Goal: Task Accomplishment & Management: Complete application form

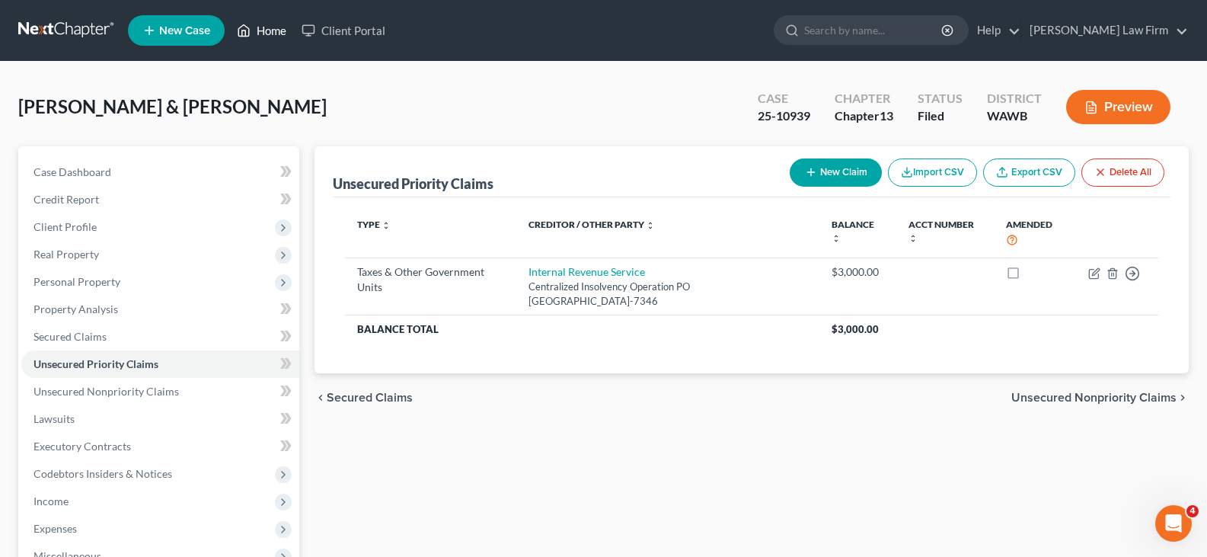
click at [275, 25] on link "Home" at bounding box center [261, 30] width 65 height 27
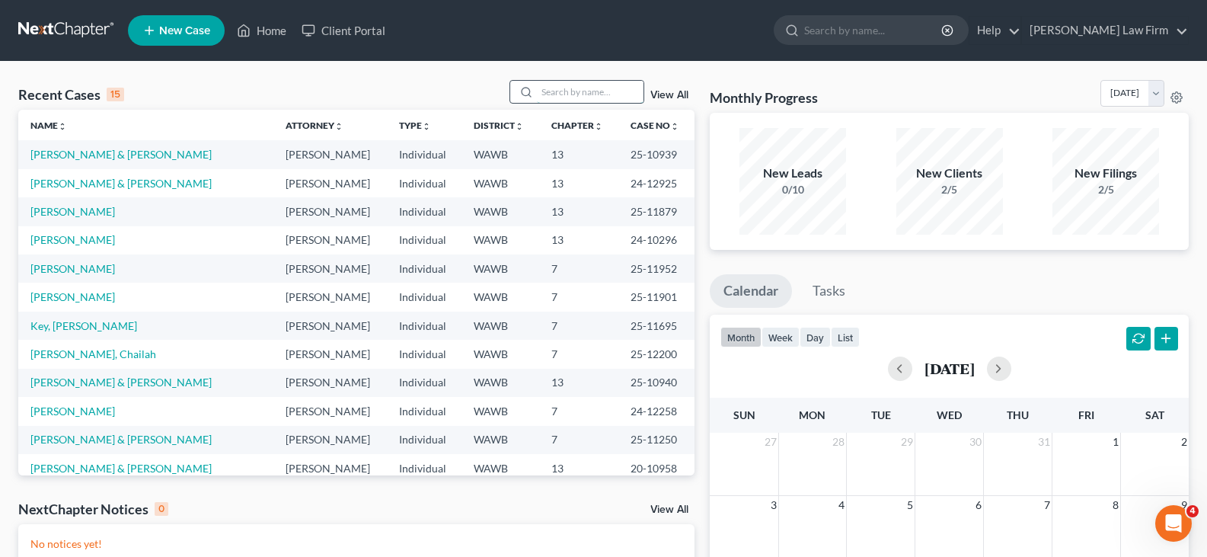
click at [628, 88] on input "search" at bounding box center [590, 92] width 107 height 22
type input "moon"
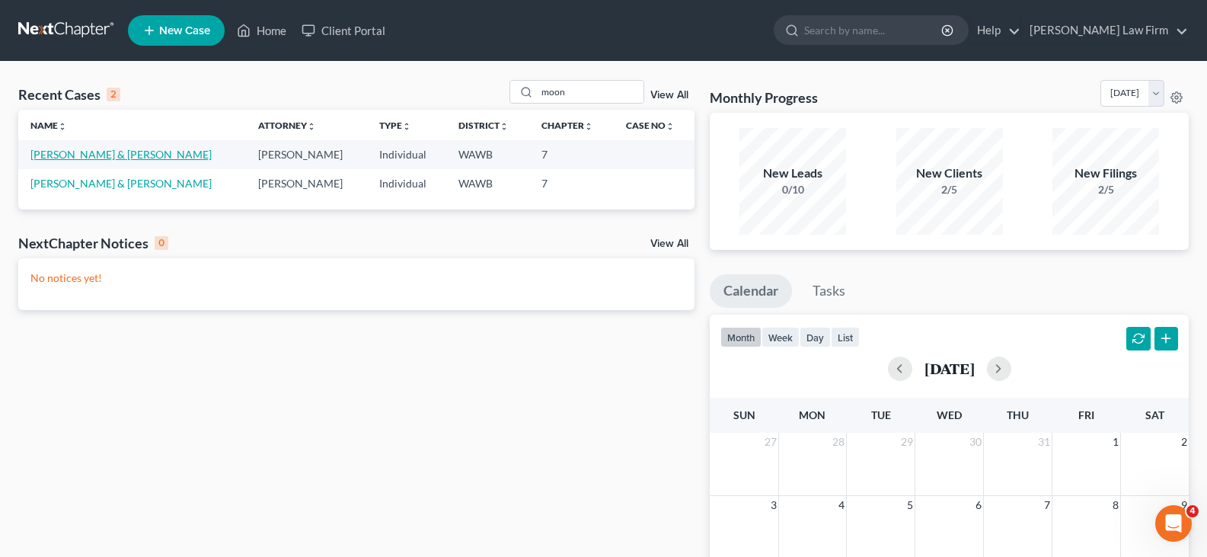
click at [94, 152] on link "[PERSON_NAME] & [PERSON_NAME]" at bounding box center [120, 154] width 181 height 13
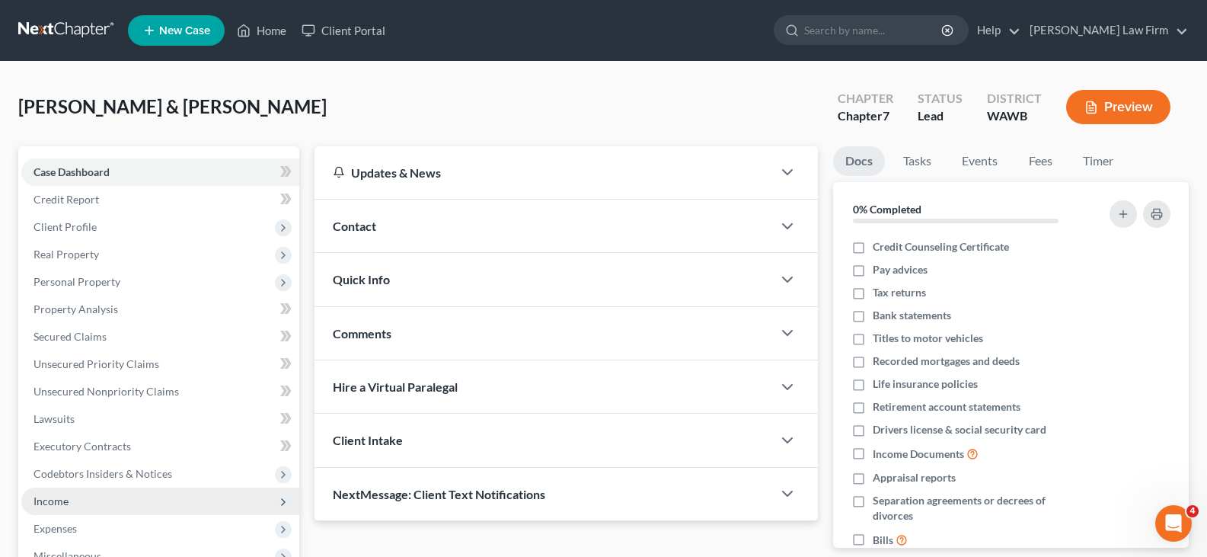
click at [97, 494] on span "Income" at bounding box center [160, 501] width 278 height 27
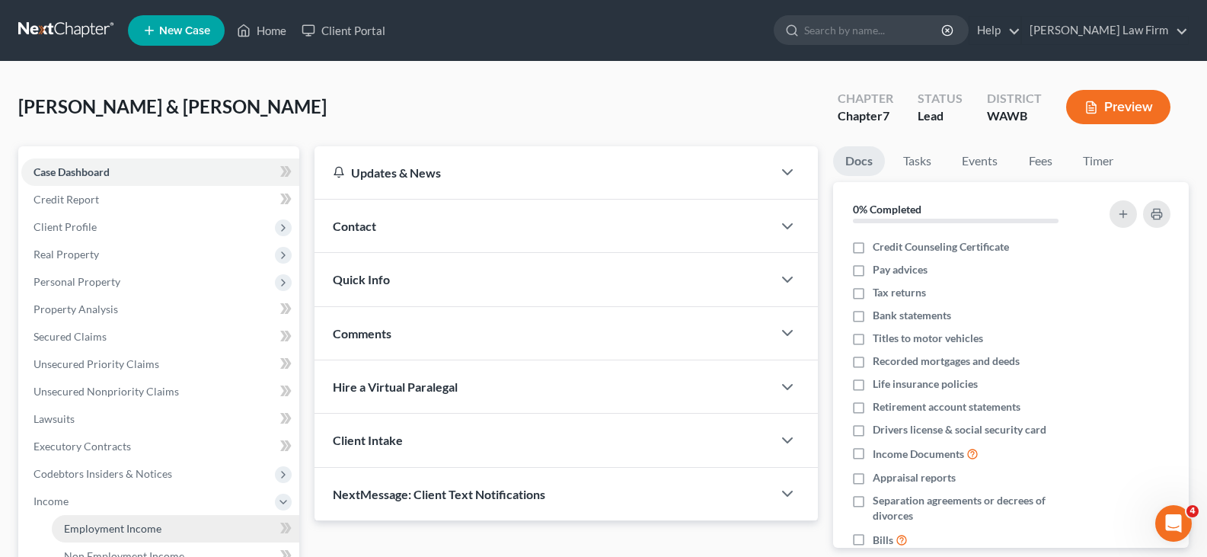
click at [131, 523] on span "Employment Income" at bounding box center [113, 528] width 98 height 13
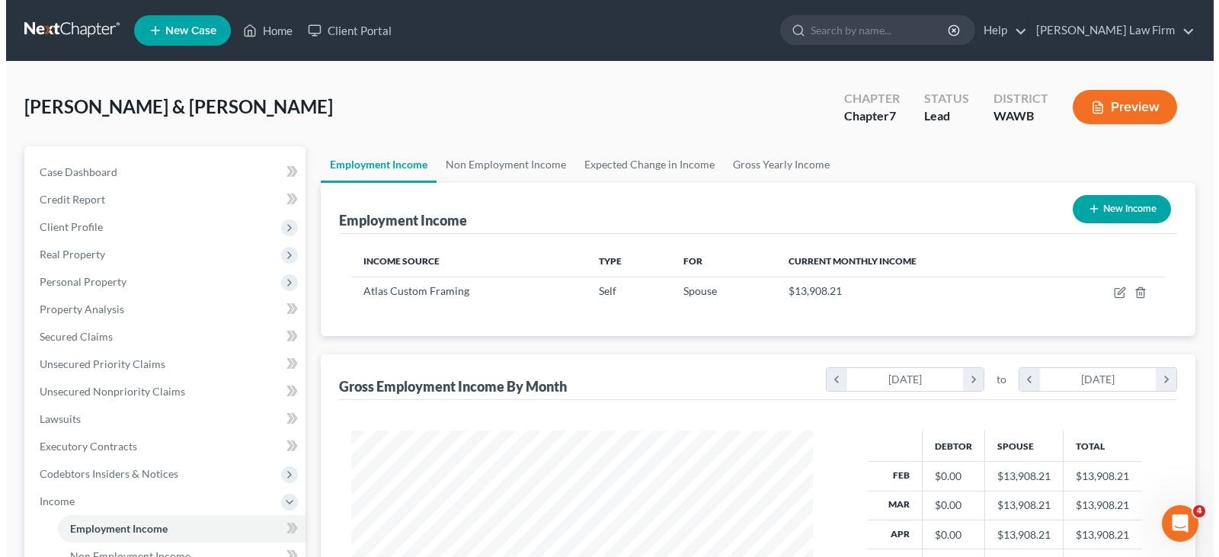
scroll to position [273, 492]
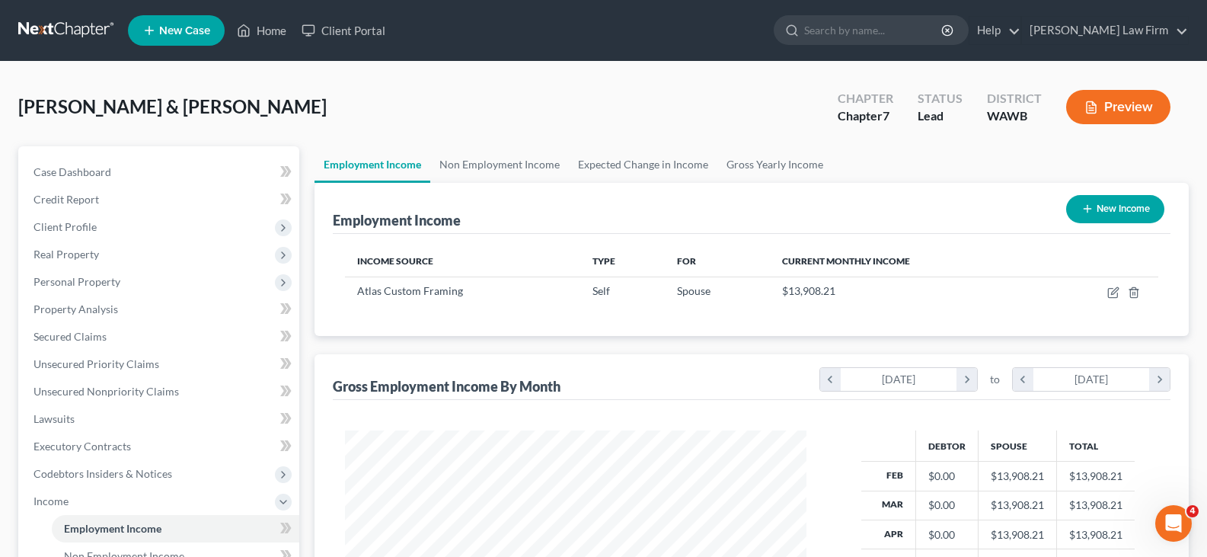
click at [1105, 199] on button "New Income" at bounding box center [1116, 209] width 98 height 28
select select "0"
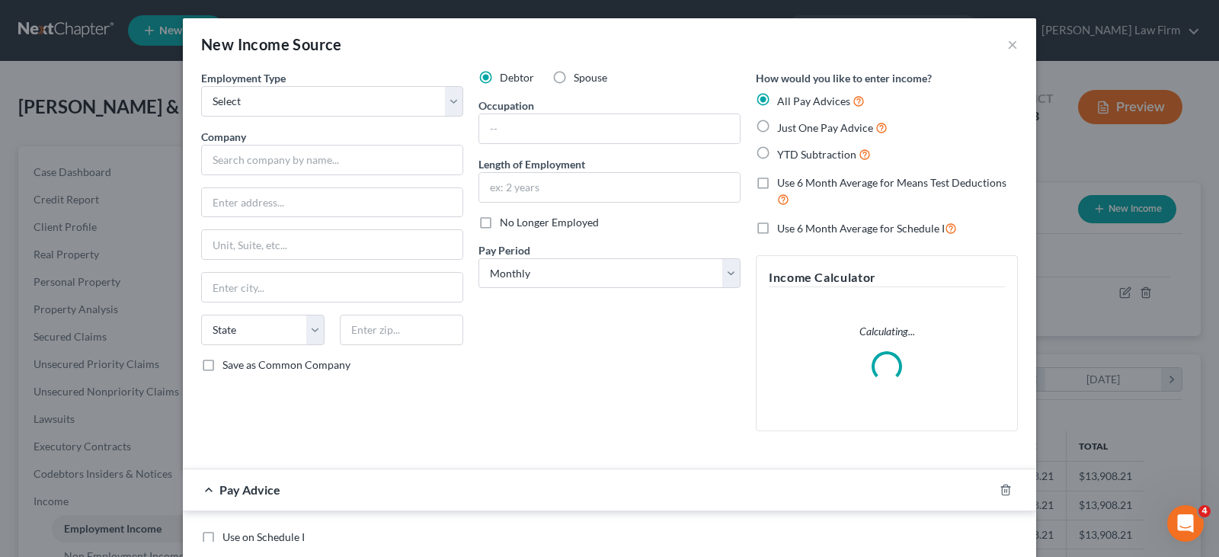
scroll to position [273, 497]
drag, startPoint x: 347, startPoint y: 101, endPoint x: 345, endPoint y: 114, distance: 13.8
click at [347, 101] on select "Select Full or [DEMOGRAPHIC_DATA] Employment Self Employment" at bounding box center [332, 101] width 262 height 30
select select "0"
click at [201, 86] on select "Select Full or [DEMOGRAPHIC_DATA] Employment Self Employment" at bounding box center [332, 101] width 262 height 30
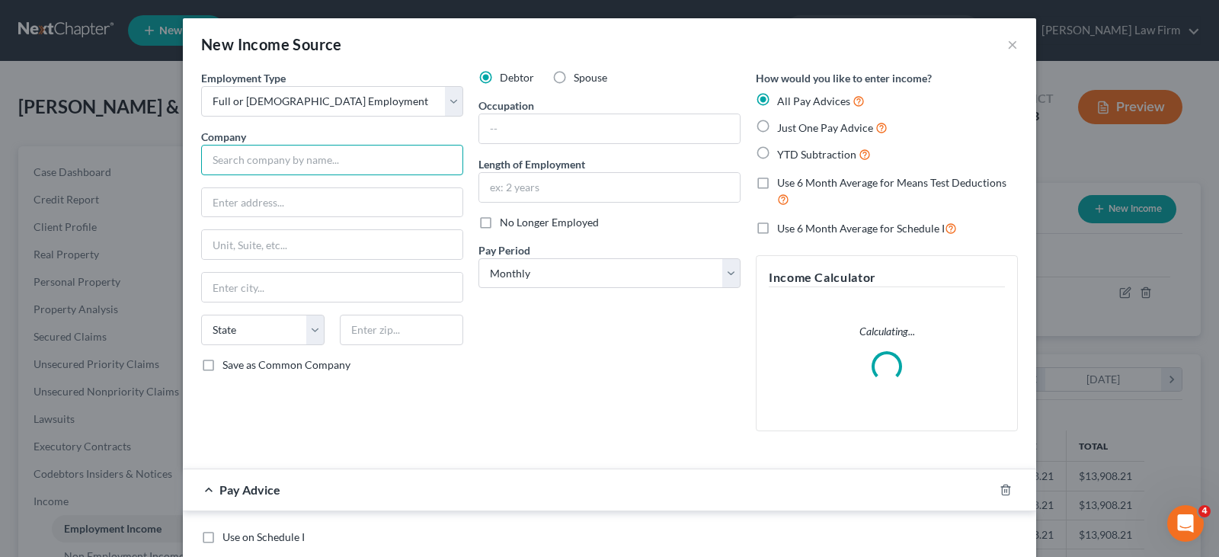
click at [314, 159] on input "text" at bounding box center [332, 160] width 262 height 30
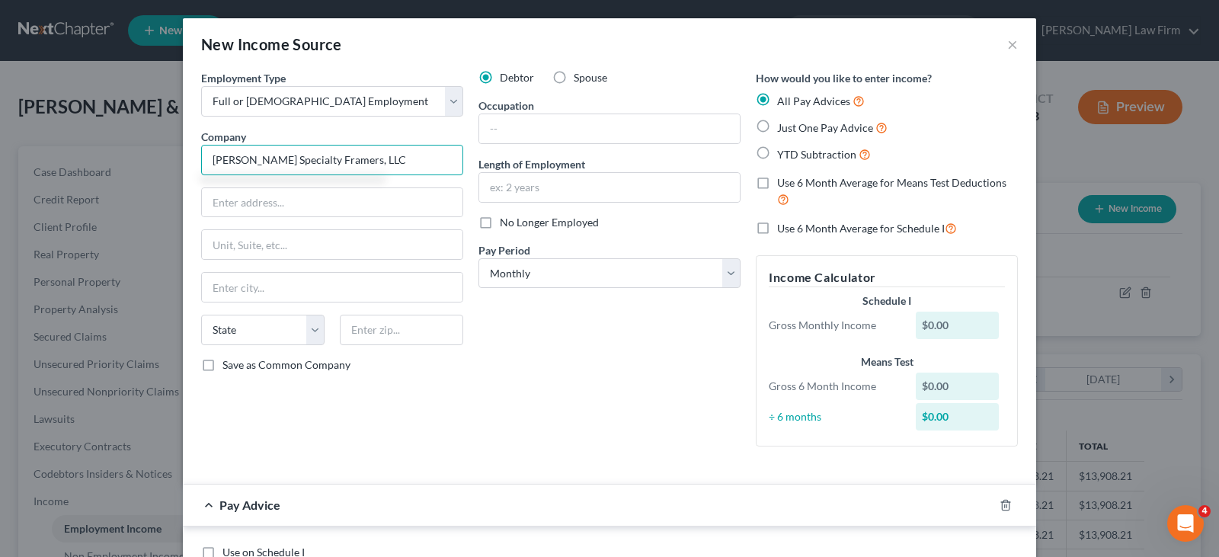
type input "[PERSON_NAME] Specialty Framers, LLC"
type input "[STREET_ADDRESS]"
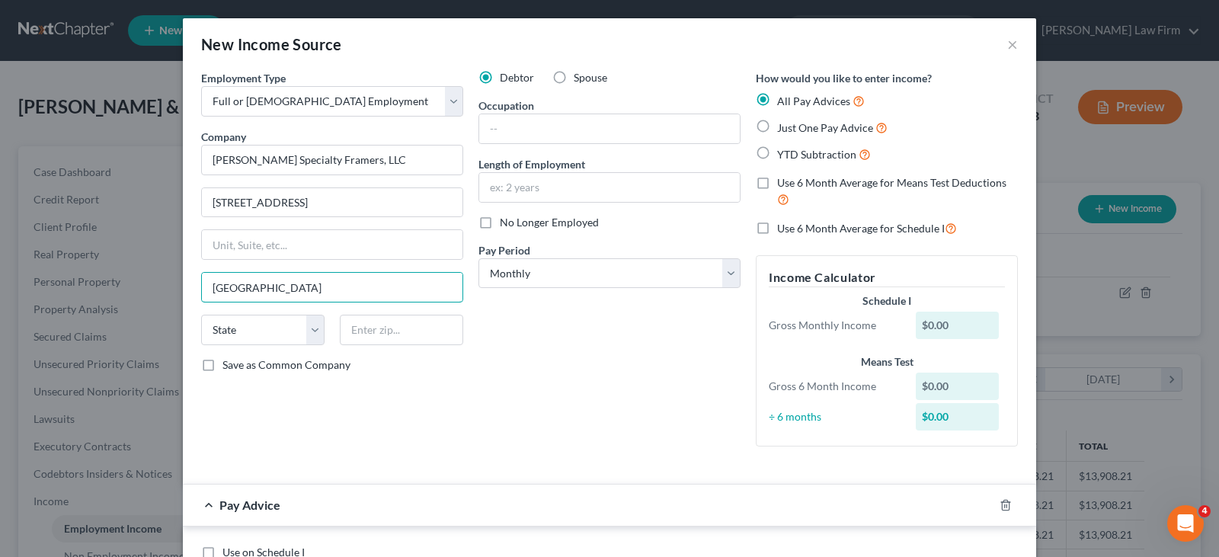
type input "[GEOGRAPHIC_DATA]"
select select "50"
type input "98270"
click at [625, 136] on input "text" at bounding box center [609, 128] width 261 height 29
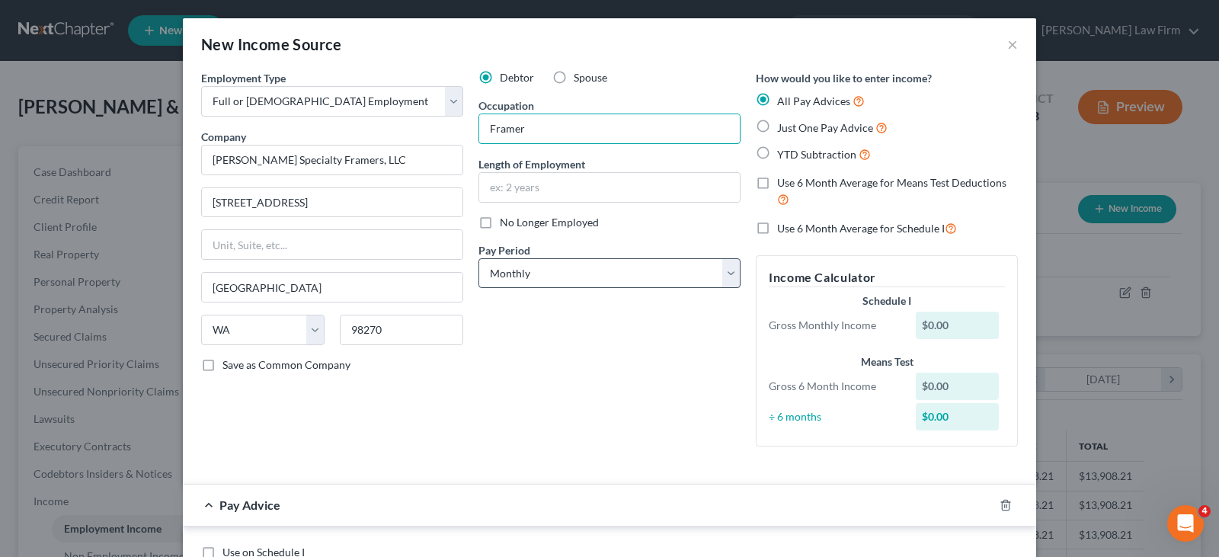
type input "Framer"
click at [606, 266] on select "Select Monthly Twice Monthly Every Other Week Weekly" at bounding box center [609, 273] width 262 height 30
select select "3"
click at [478, 258] on select "Select Monthly Twice Monthly Every Other Week Weekly" at bounding box center [609, 273] width 262 height 30
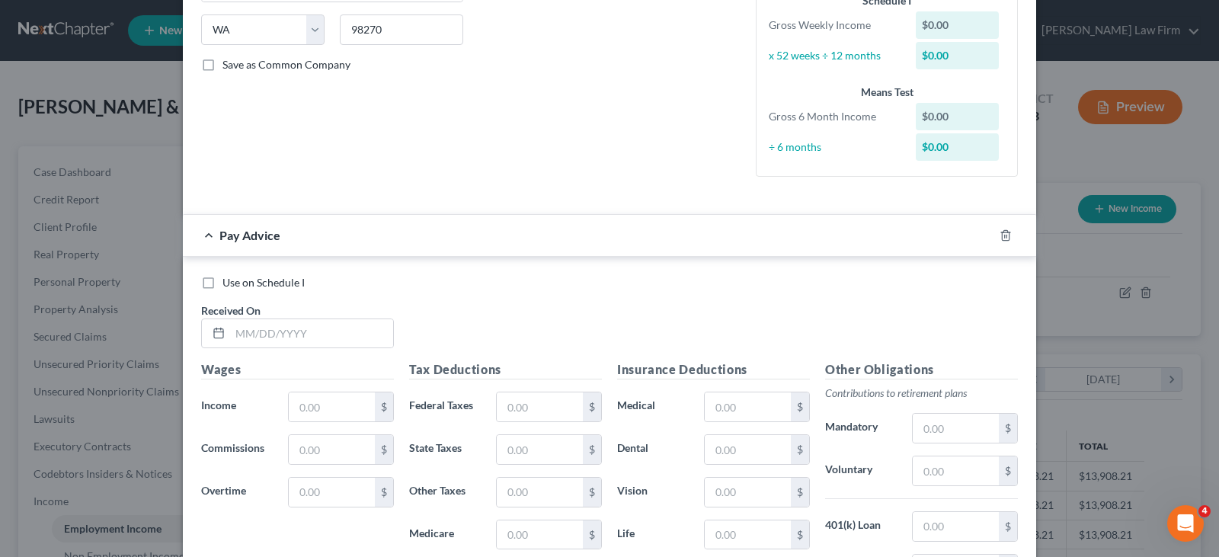
scroll to position [305, 0]
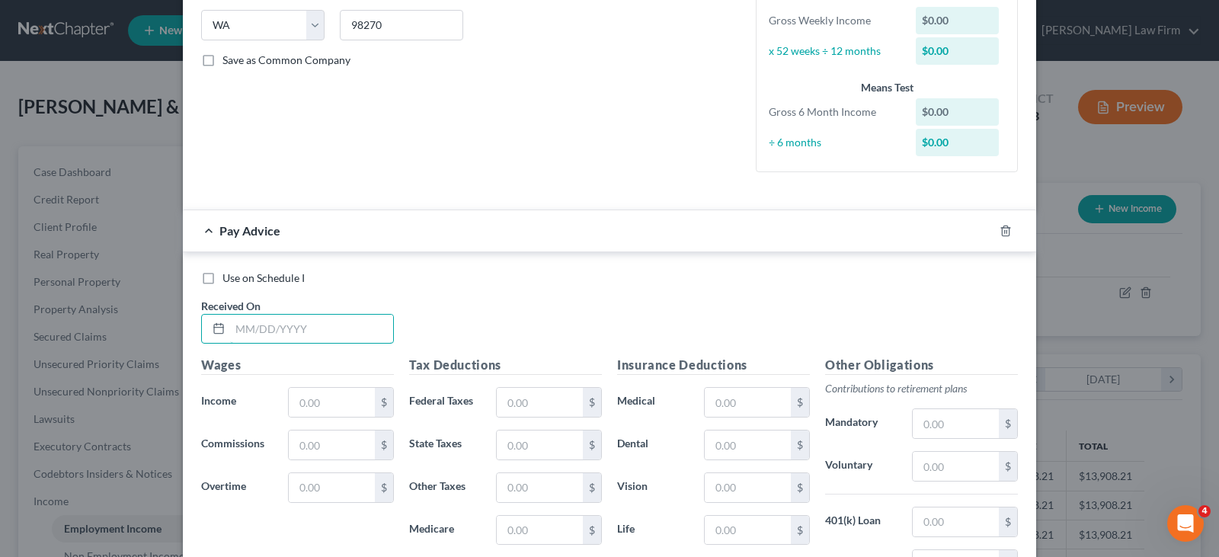
drag, startPoint x: 317, startPoint y: 328, endPoint x: 465, endPoint y: 328, distance: 147.8
click at [317, 328] on input "text" at bounding box center [311, 329] width 163 height 29
type input "[DATE]"
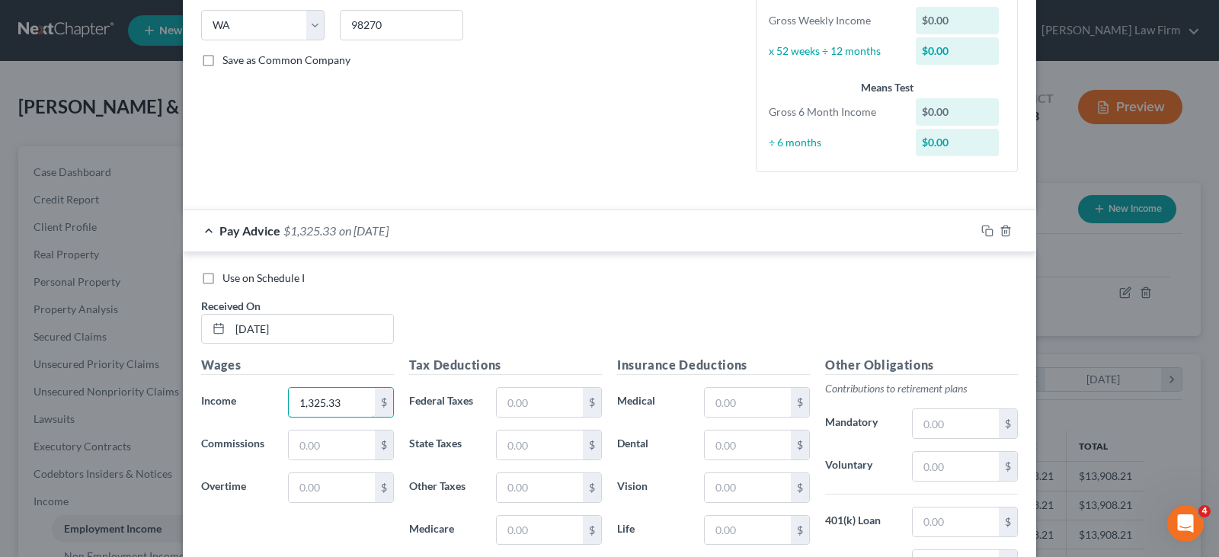
type input "1,325.33"
type input "125.33"
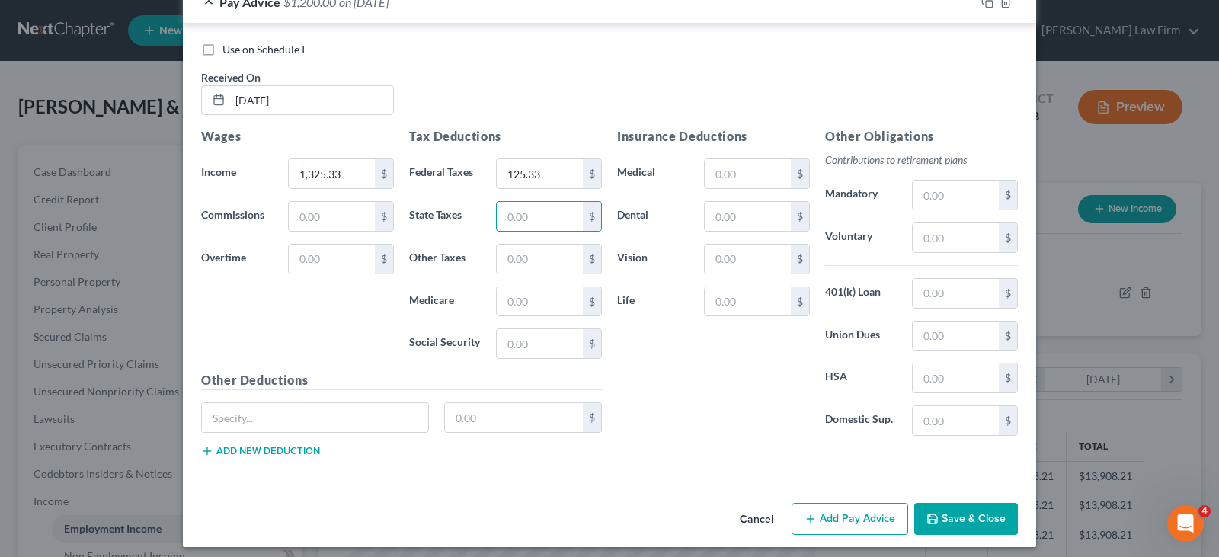
click at [881, 520] on button "Add Pay Advice" at bounding box center [849, 519] width 117 height 32
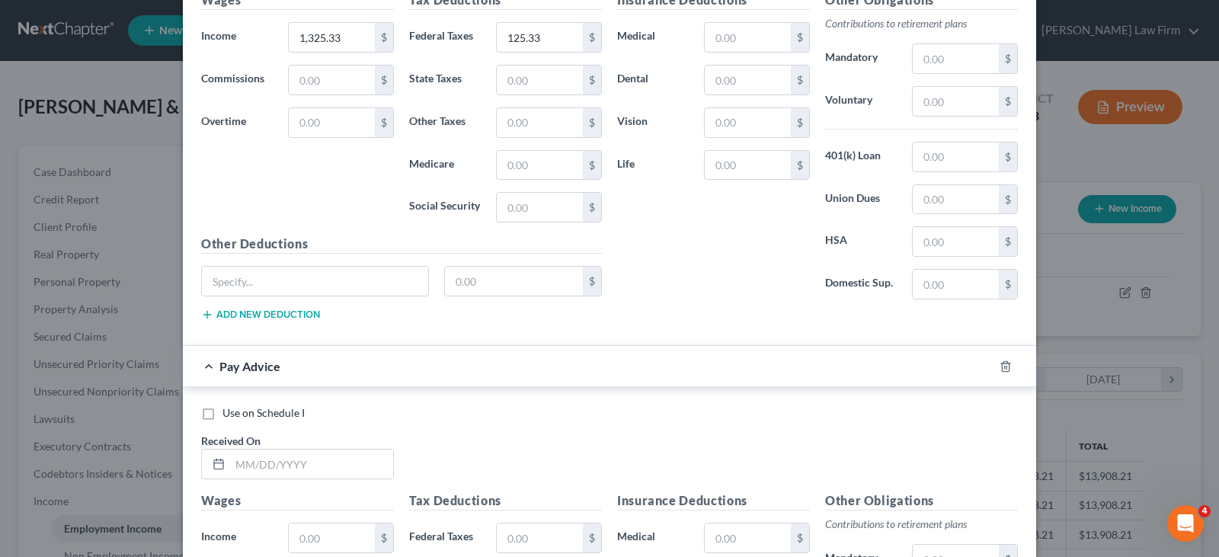
scroll to position [686, 0]
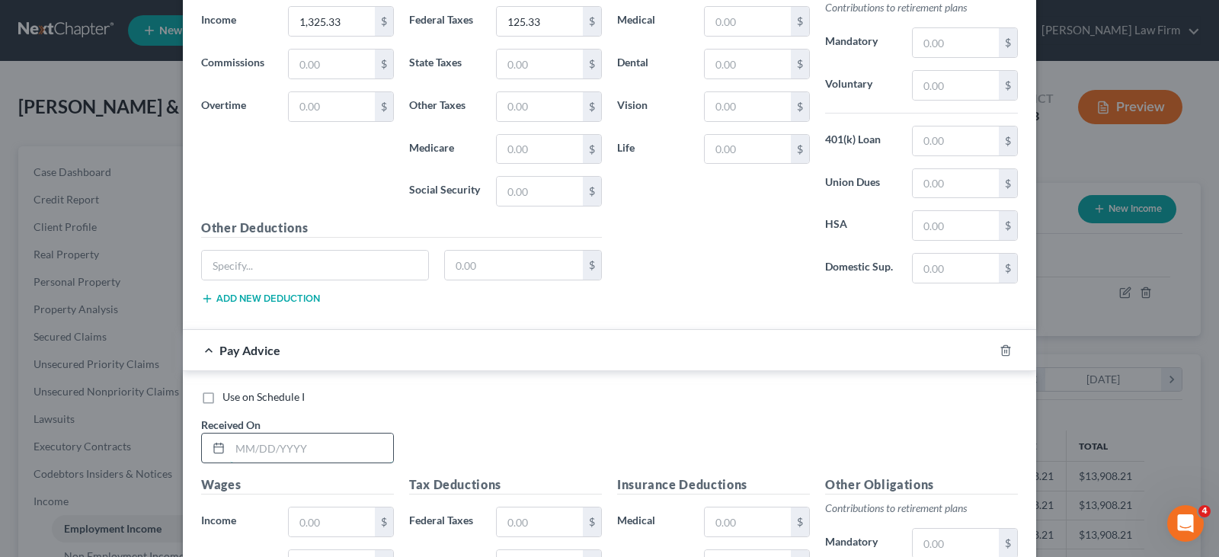
click at [289, 446] on input "text" at bounding box center [311, 447] width 163 height 29
type input "[DATE]"
type input "1,600.00"
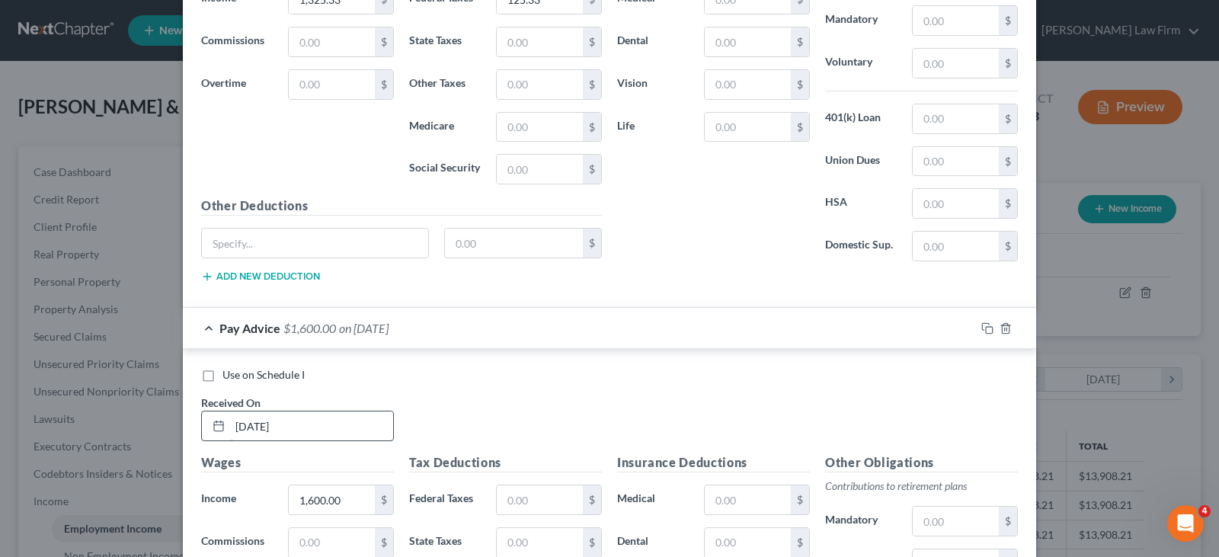
scroll to position [1014, 0]
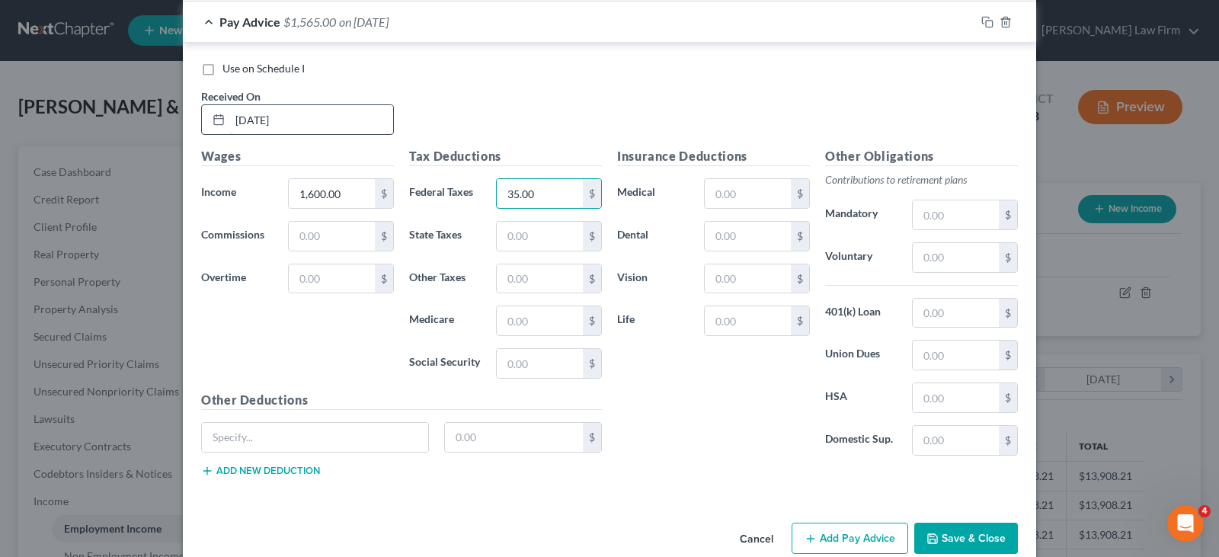
type input "35.00"
type input "40.63"
type input "23.20"
type input "99.20"
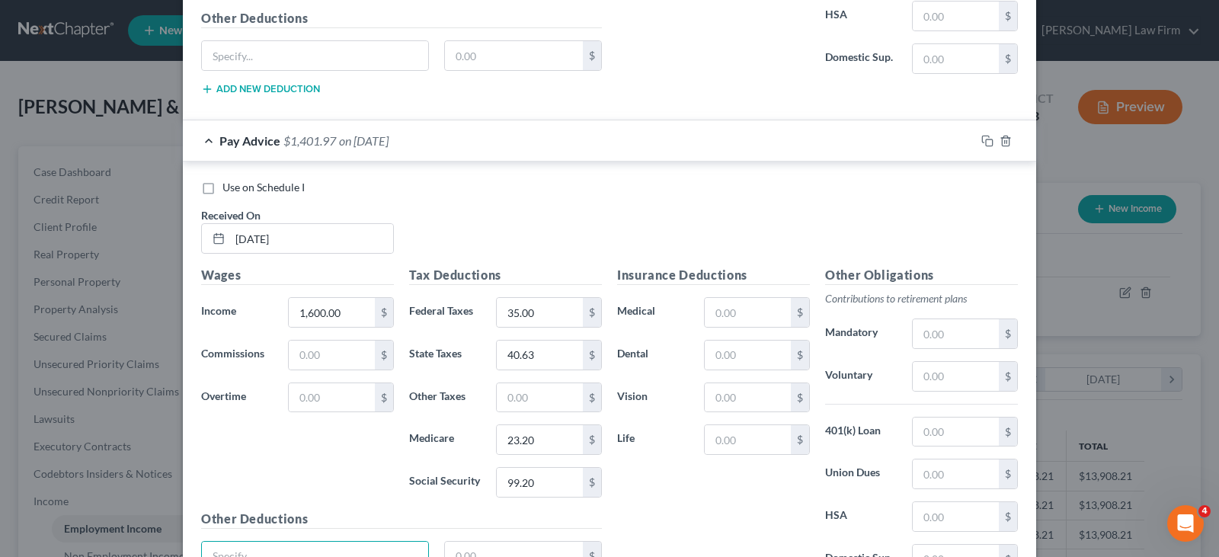
scroll to position [889, 0]
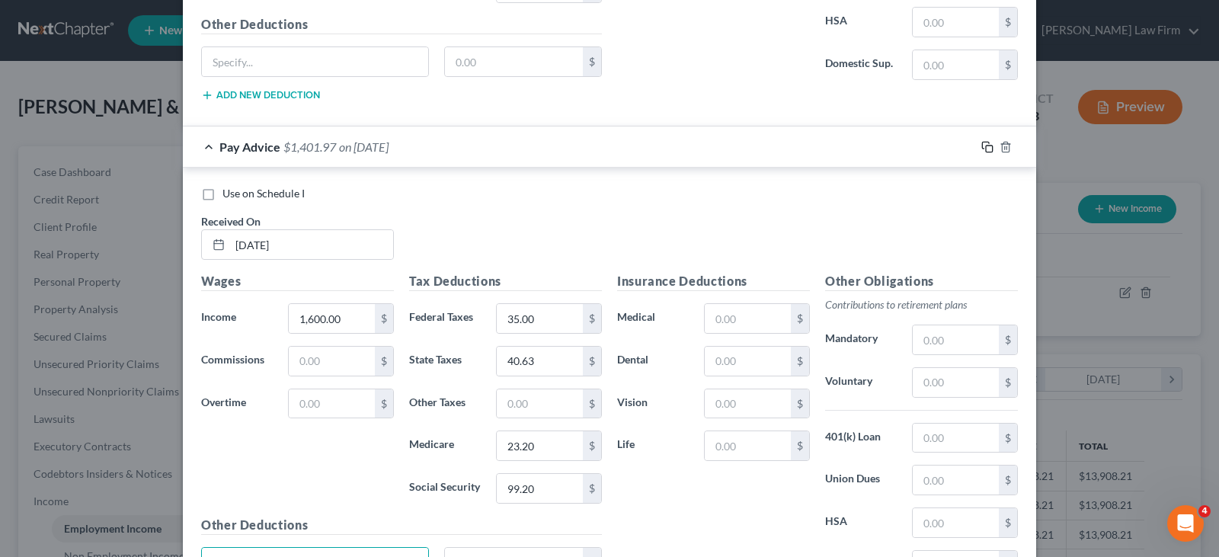
click at [981, 148] on icon "button" at bounding box center [987, 147] width 12 height 12
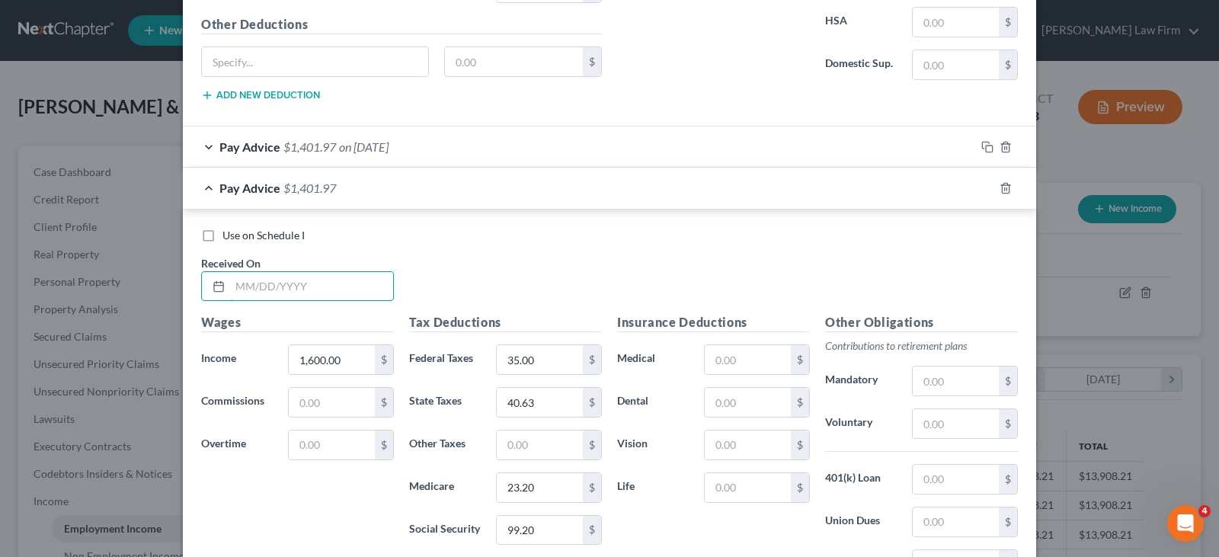
drag, startPoint x: 327, startPoint y: 292, endPoint x: 629, endPoint y: 288, distance: 302.5
click at [327, 292] on input "text" at bounding box center [311, 286] width 163 height 29
type input "[DATE]"
type input "2,400.00"
type input "118.13"
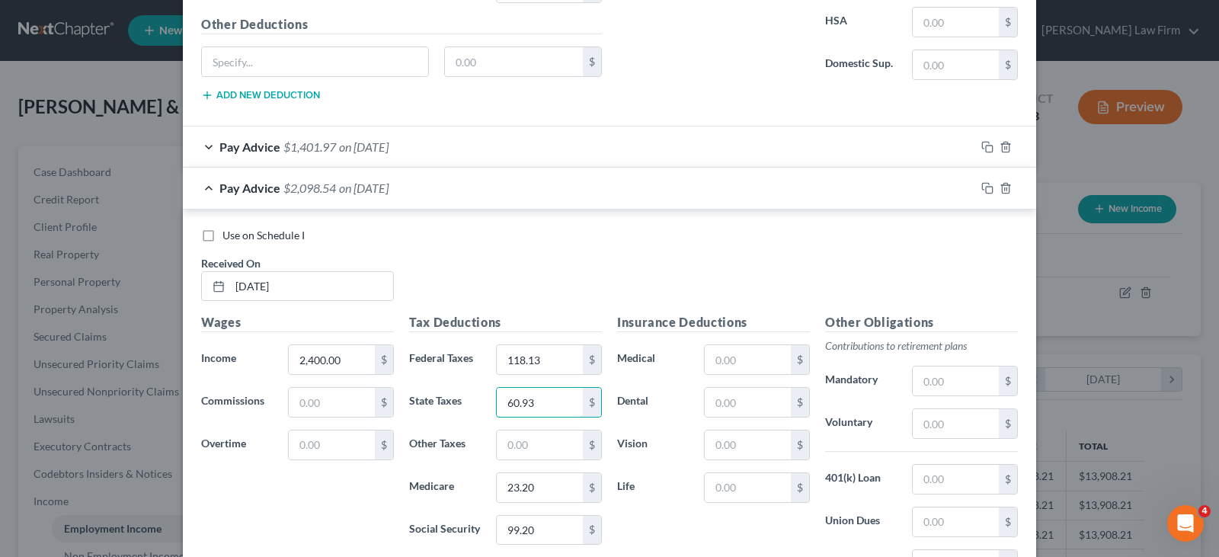
type input "60.93"
type input "34.80"
type input "148.80"
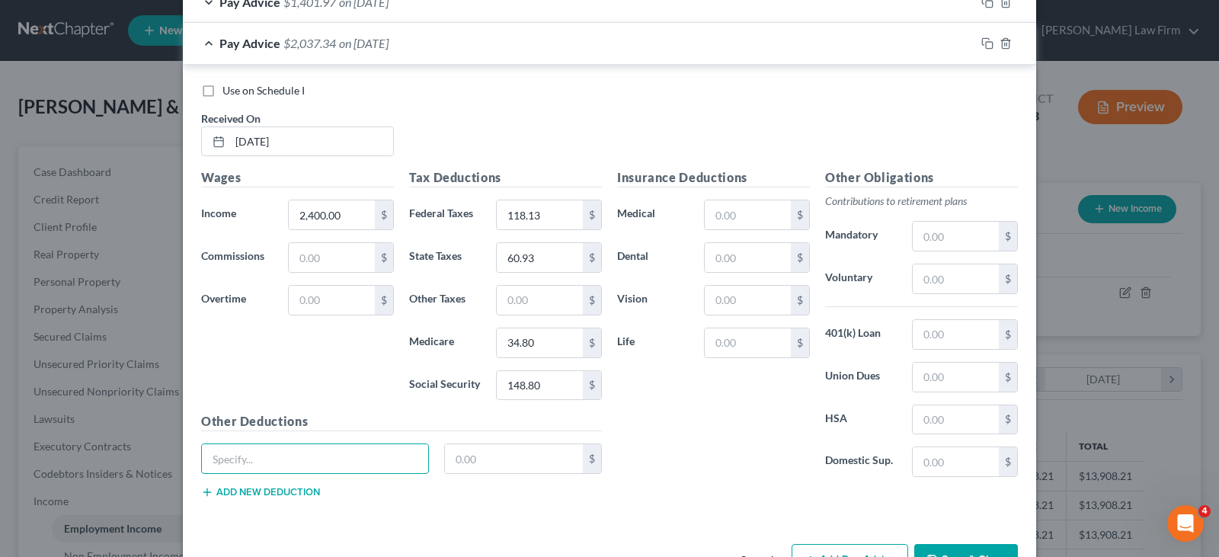
scroll to position [1007, 0]
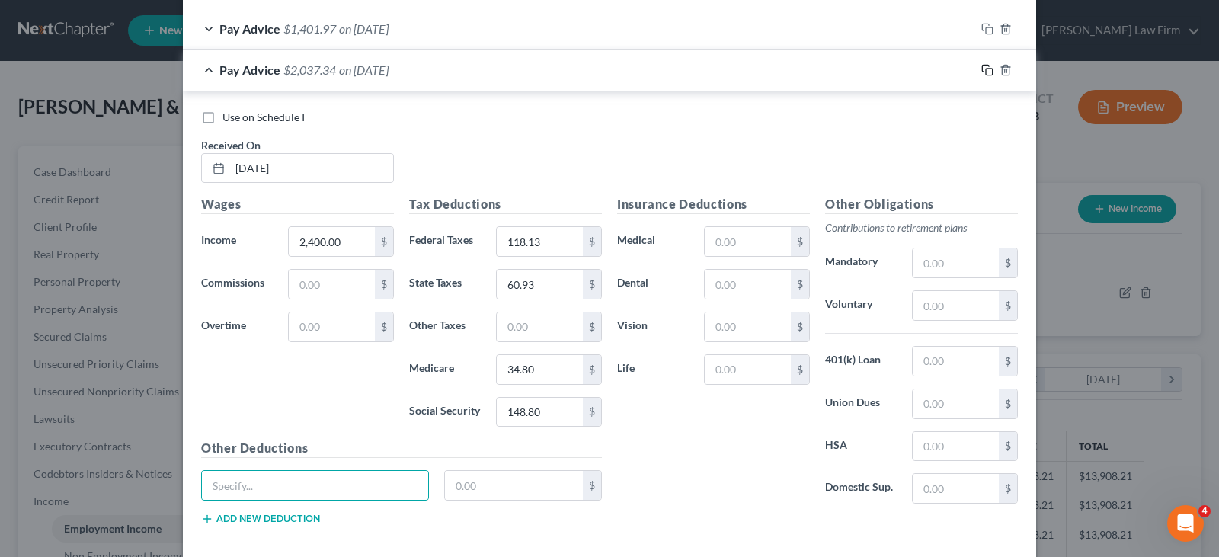
click at [984, 68] on icon "button" at bounding box center [987, 70] width 12 height 12
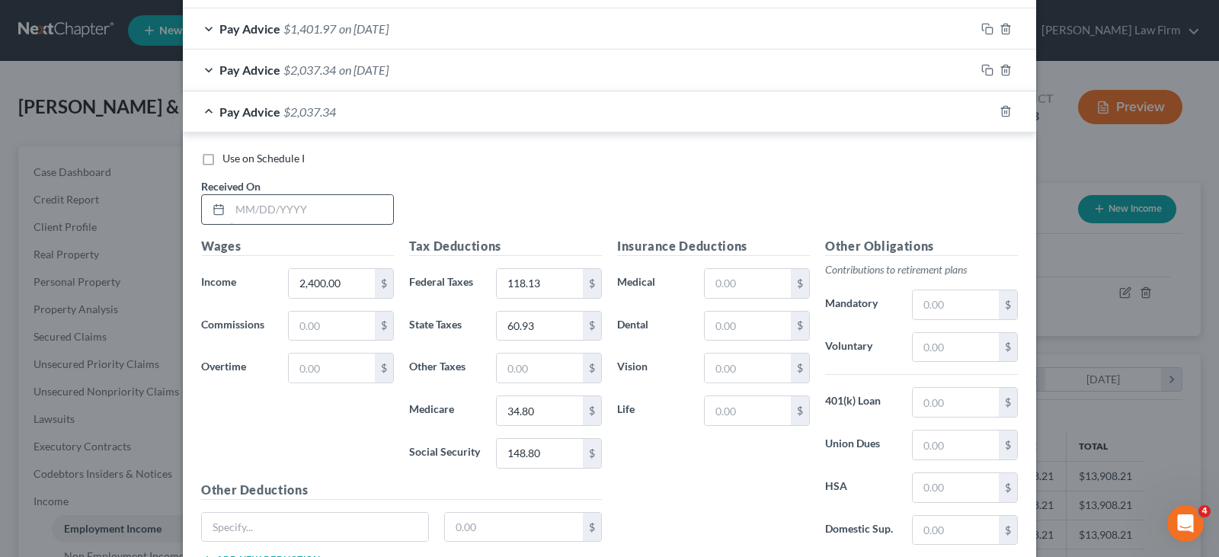
drag, startPoint x: 270, startPoint y: 210, endPoint x: 1060, endPoint y: 241, distance: 789.8
click at [270, 210] on input "text" at bounding box center [311, 209] width 163 height 29
type input "[DATE]"
type input "3,200.00"
type input "214.13"
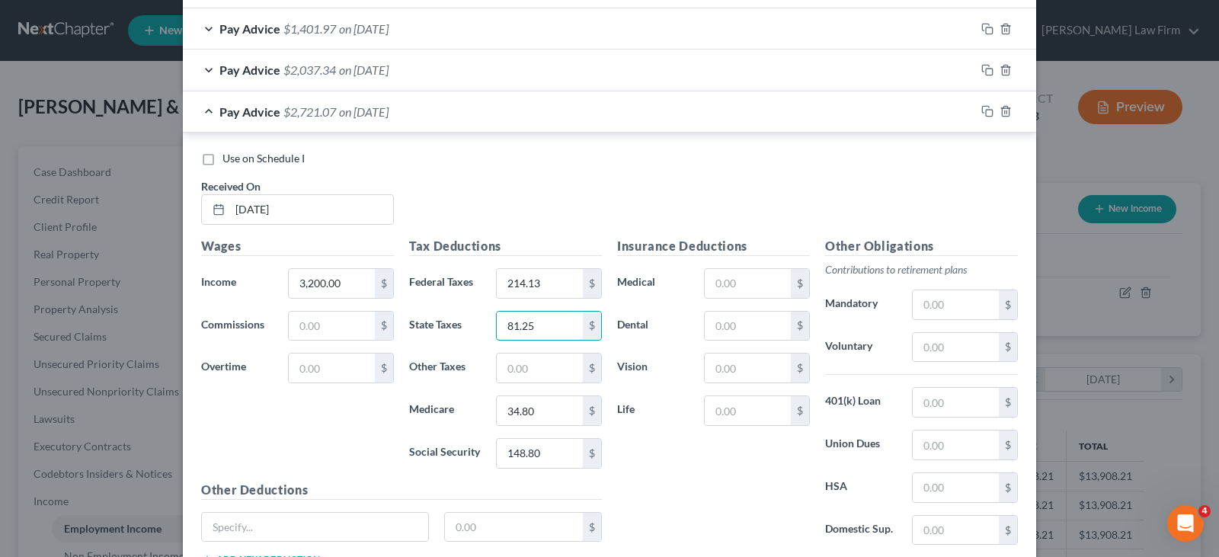
type input "81.25"
type input "46.40"
type input "198.40"
click at [983, 108] on icon "button" at bounding box center [985, 110] width 7 height 7
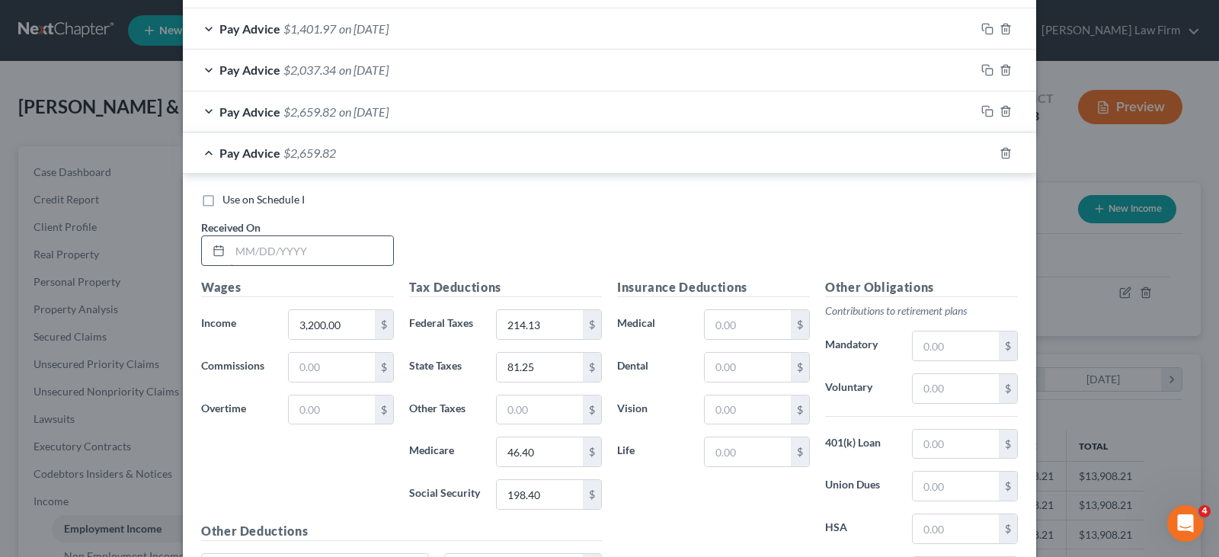
click at [329, 246] on input "text" at bounding box center [311, 250] width 163 height 29
type input "[DATE]"
type input "3,240.00"
type input "218.93"
type input "82.26"
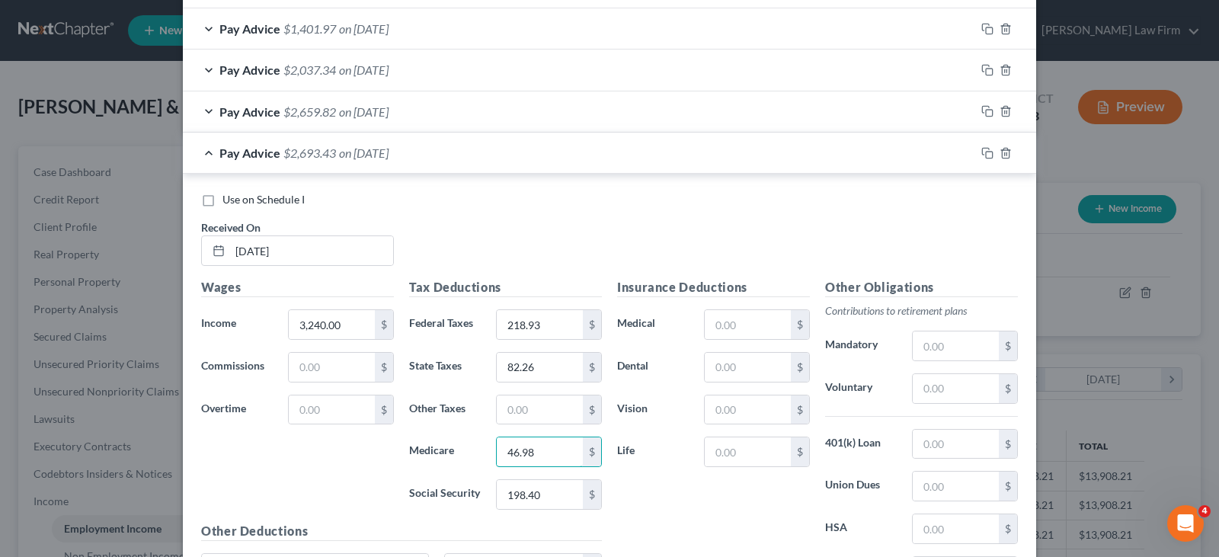
type input "46.98"
type input "200.88"
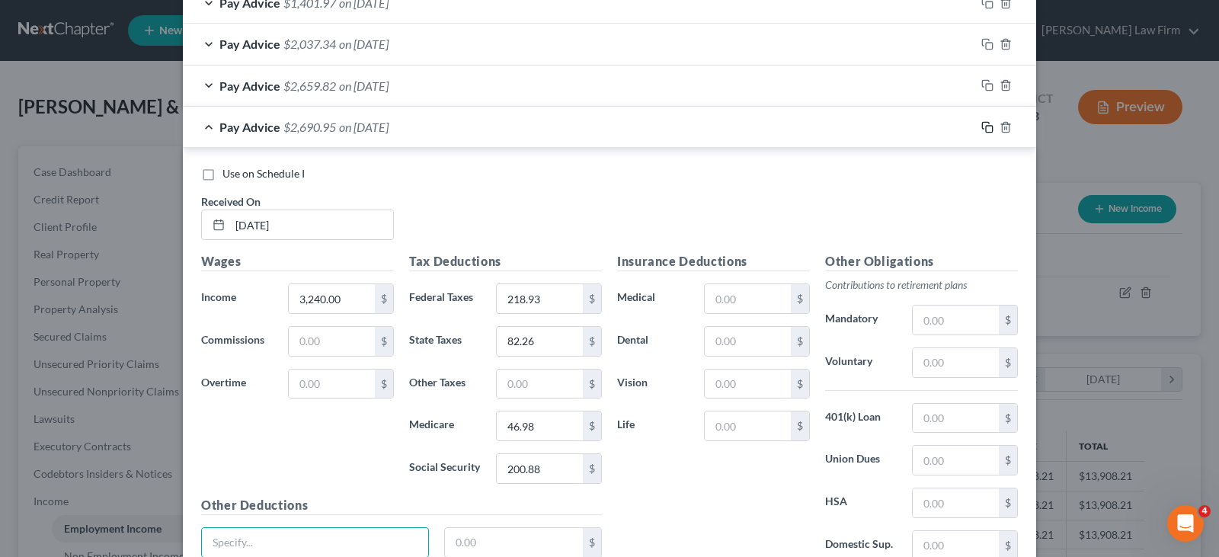
click at [986, 126] on rect "button" at bounding box center [989, 129] width 7 height 7
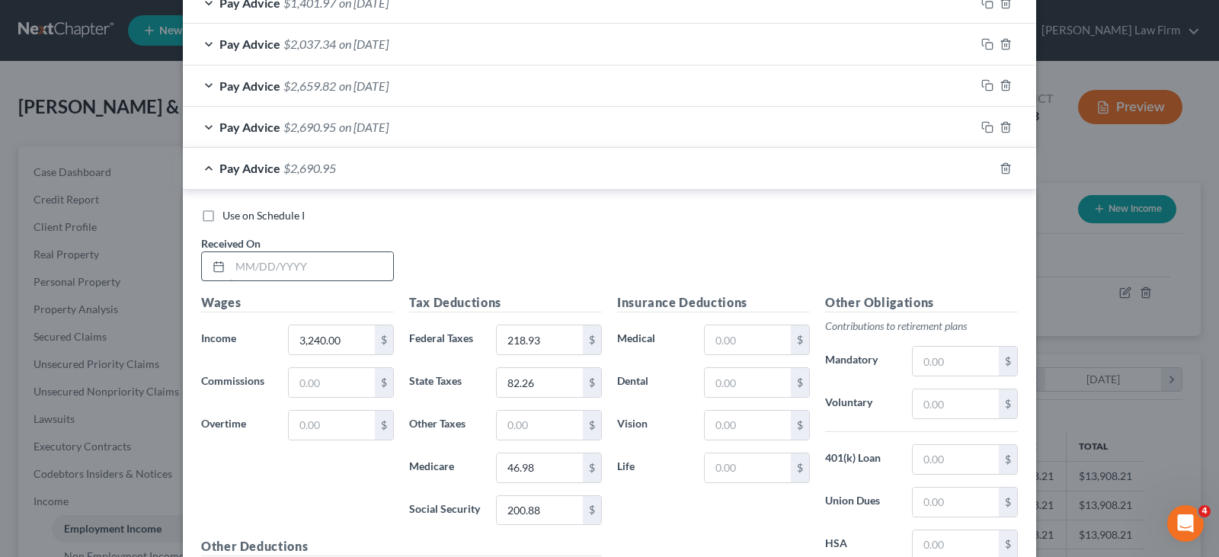
click at [354, 260] on input "text" at bounding box center [311, 266] width 163 height 29
type input "[DATE]"
type input "0"
type input "3,600.00"
type input "262.13"
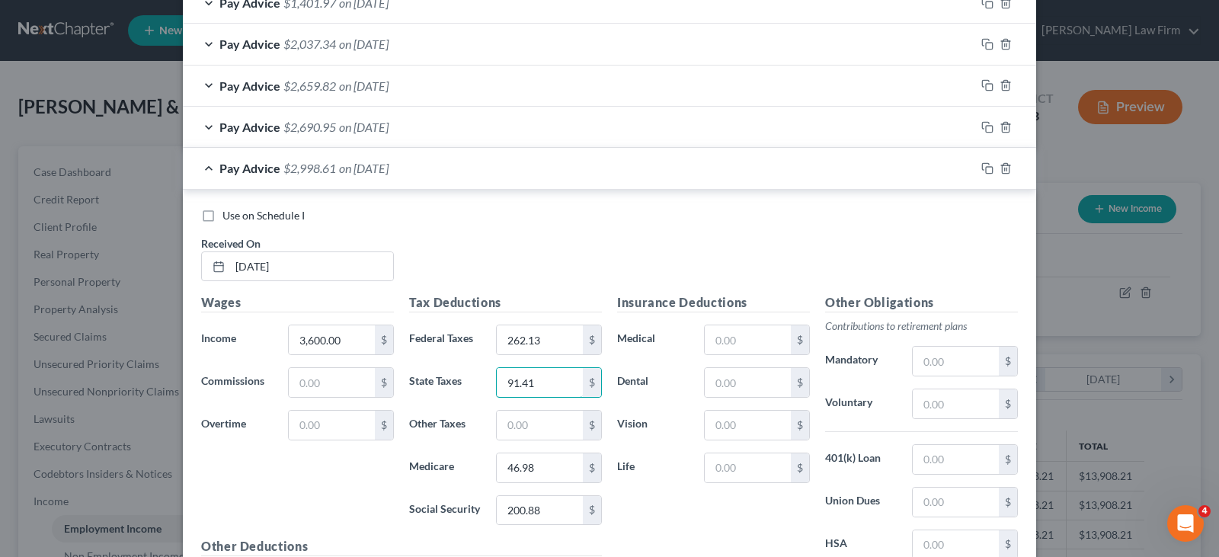
type input "91.41"
type input "52.20"
type input "223.20"
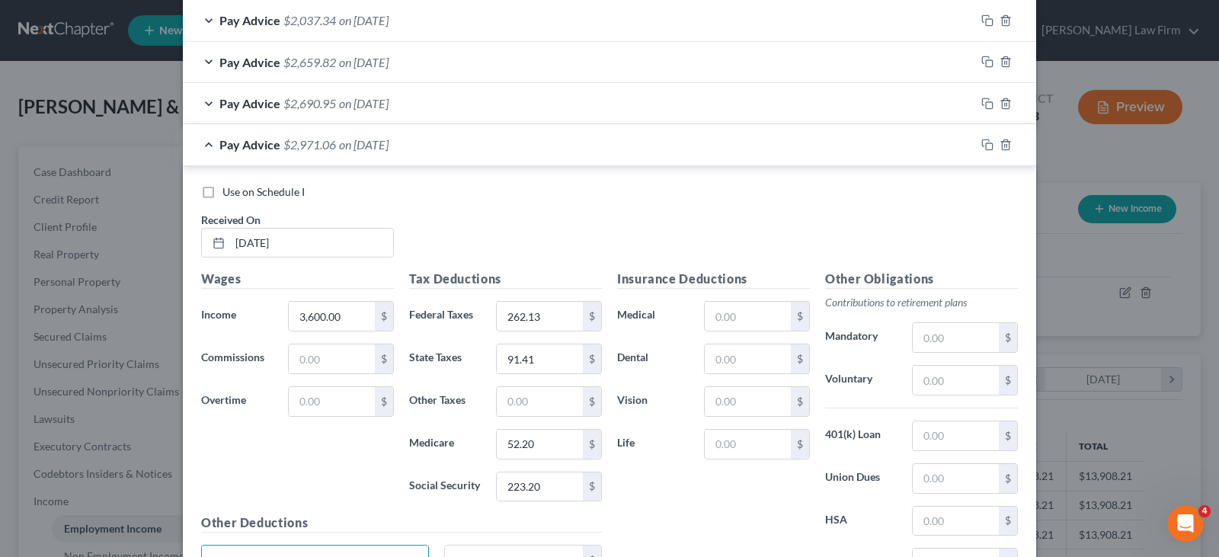
scroll to position [1055, 0]
click at [986, 148] on rect "button" at bounding box center [989, 148] width 7 height 7
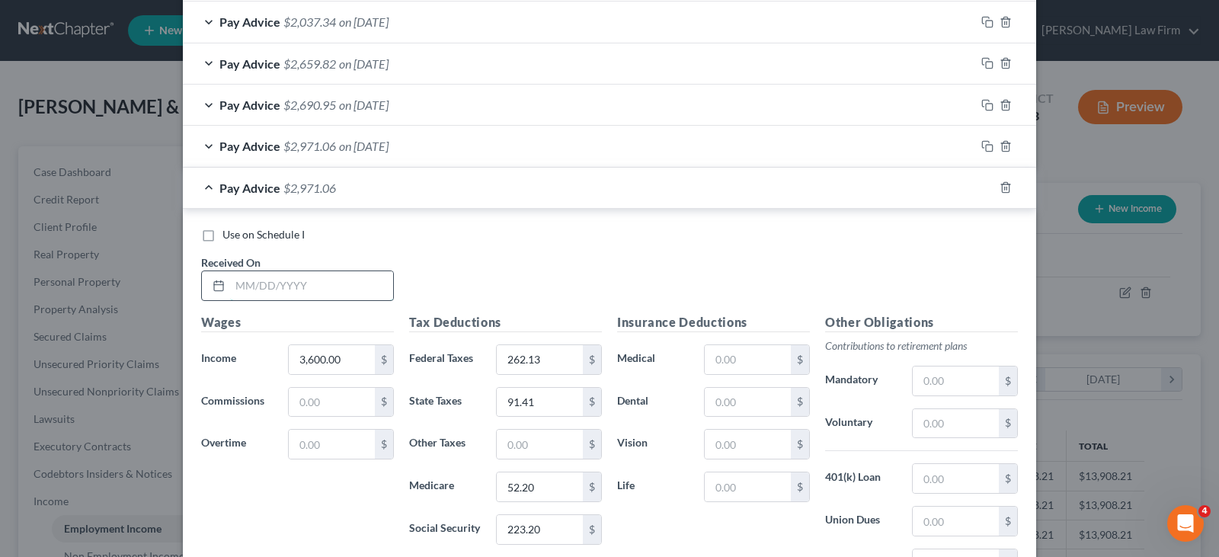
drag, startPoint x: 293, startPoint y: 276, endPoint x: 321, endPoint y: 286, distance: 30.1
click at [293, 276] on input "text" at bounding box center [311, 285] width 163 height 29
type input "[DATE]"
type input "3,680.00"
type input "271.73"
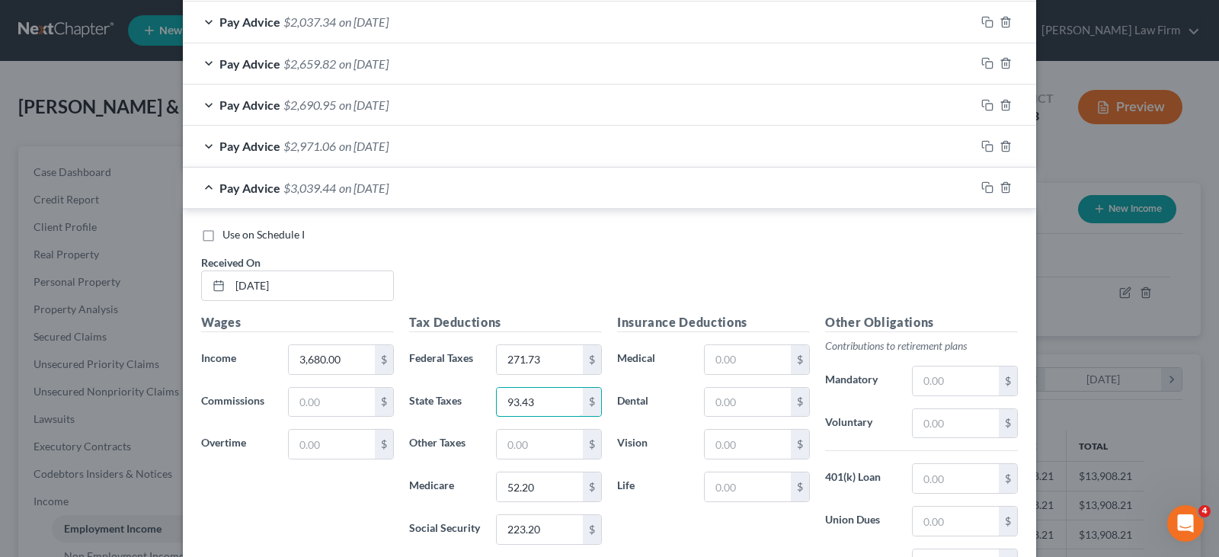
type input "93.43"
type input "53.36"
type input "228.16"
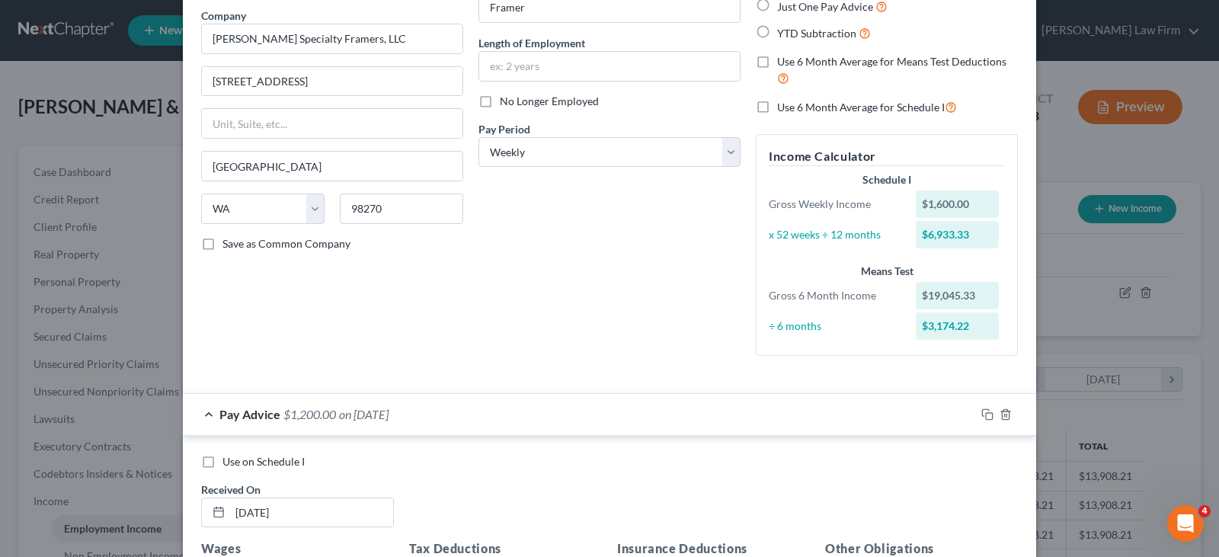
scroll to position [106, 0]
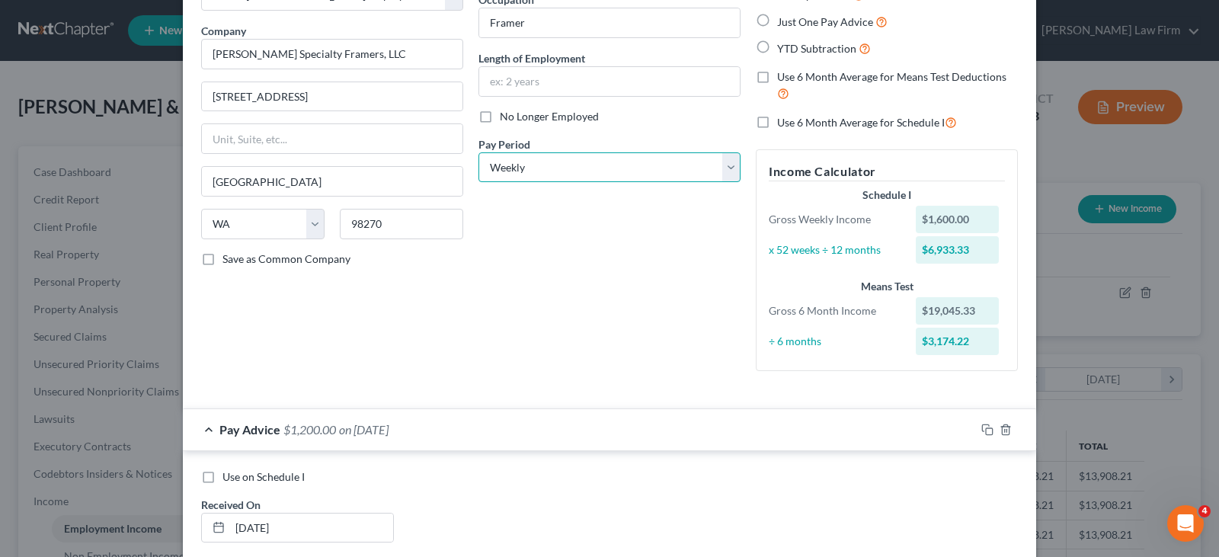
click at [580, 171] on select "Select Monthly Twice Monthly Every Other Week Weekly" at bounding box center [609, 167] width 262 height 30
select select "2"
click at [478, 152] on select "Select Monthly Twice Monthly Every Other Week Weekly" at bounding box center [609, 167] width 262 height 30
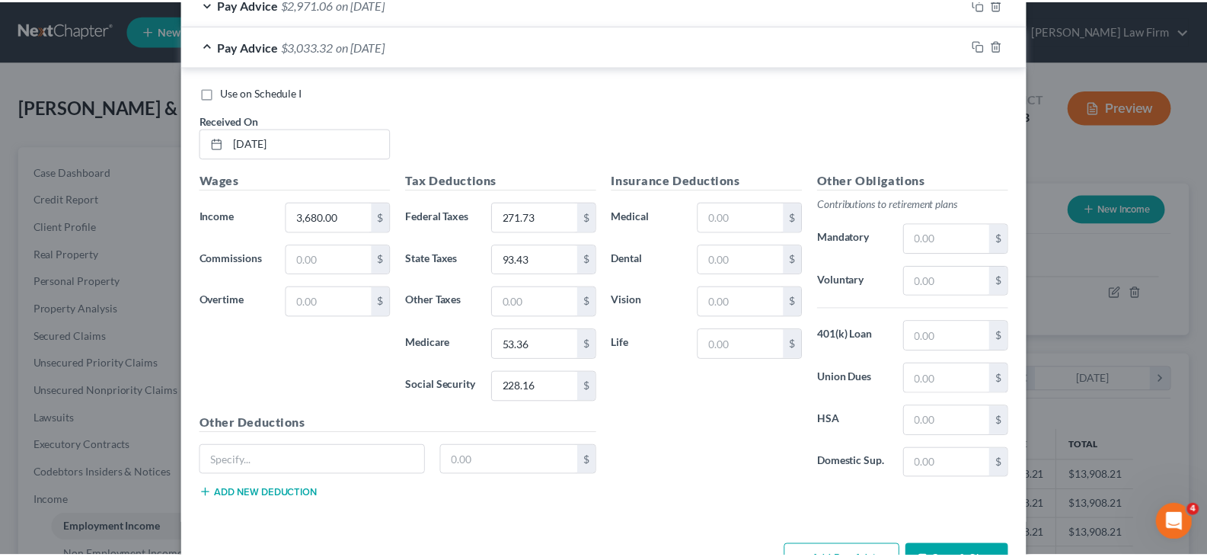
scroll to position [1252, 0]
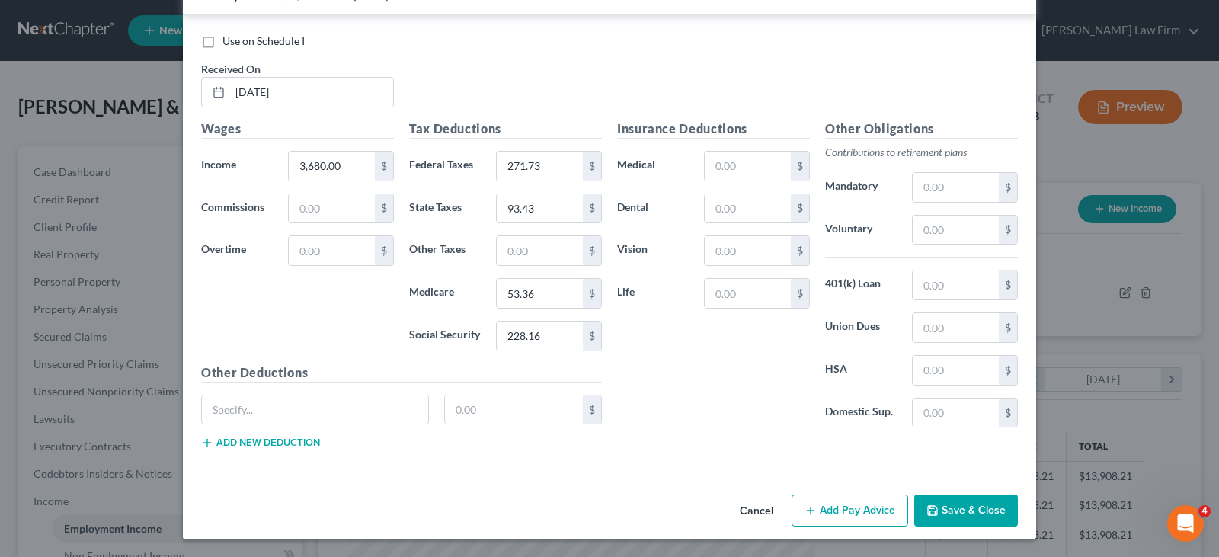
click at [966, 510] on button "Save & Close" at bounding box center [966, 510] width 104 height 32
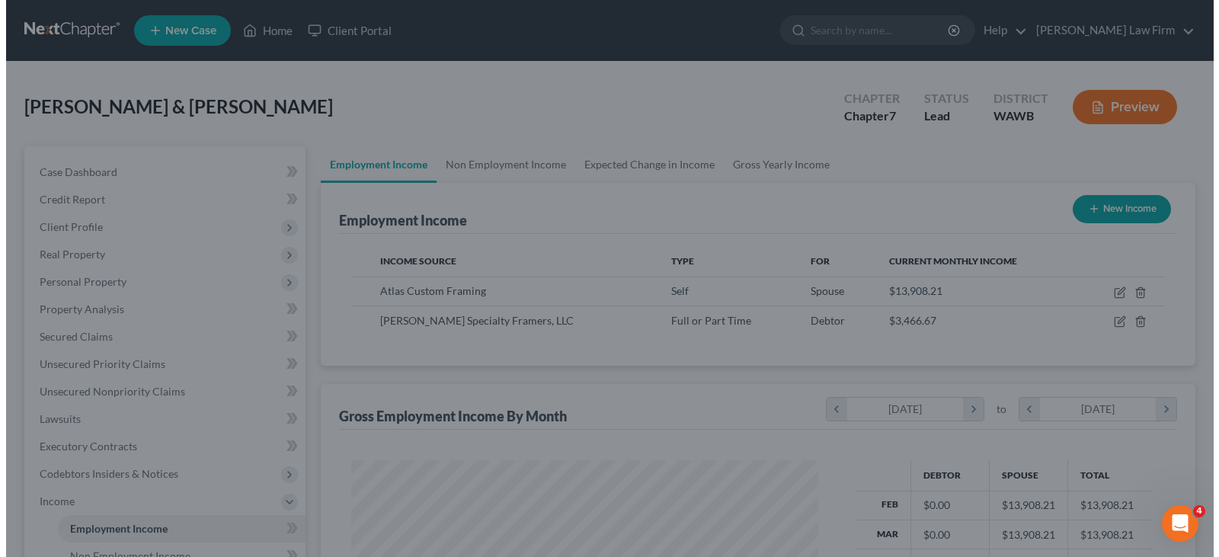
scroll to position [761517, 761298]
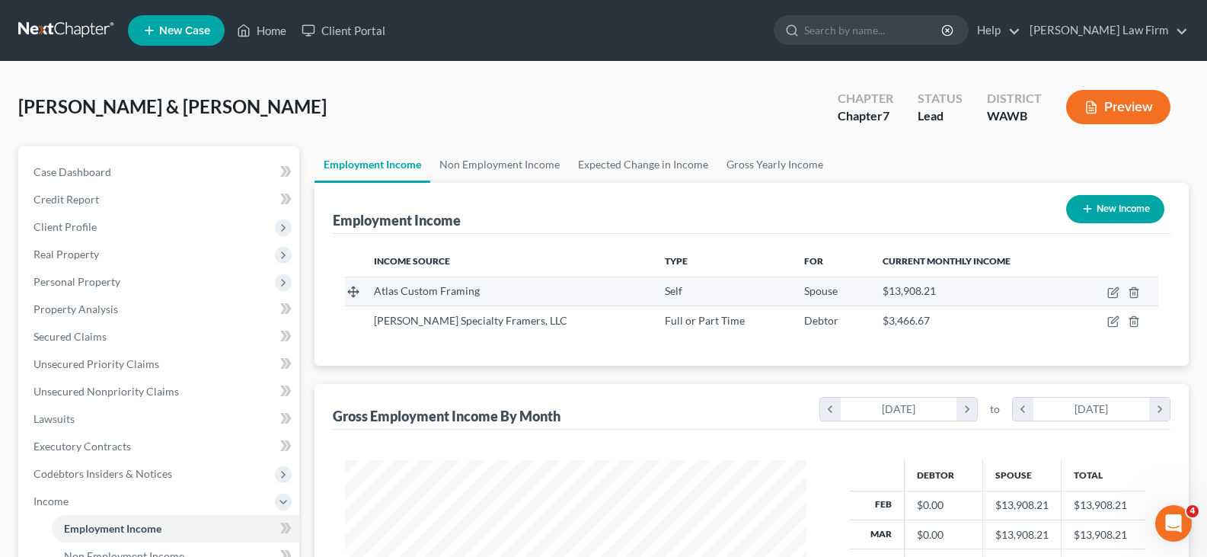
click at [937, 289] on div "$13,908.21" at bounding box center [972, 290] width 179 height 15
click at [1108, 293] on icon "button" at bounding box center [1112, 293] width 9 height 9
select select "1"
select select "50"
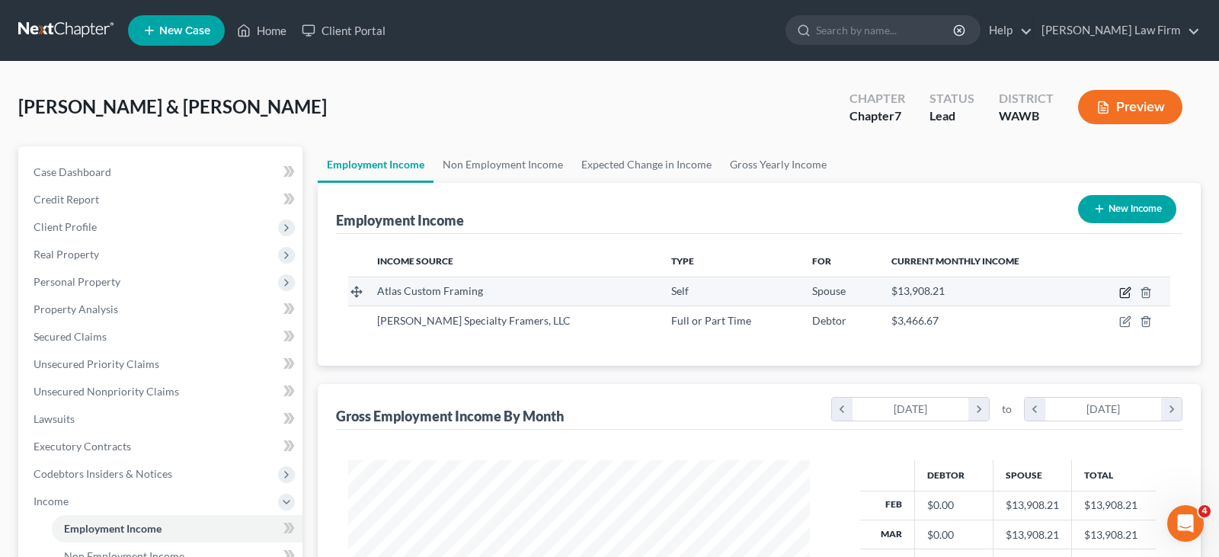
select select "0"
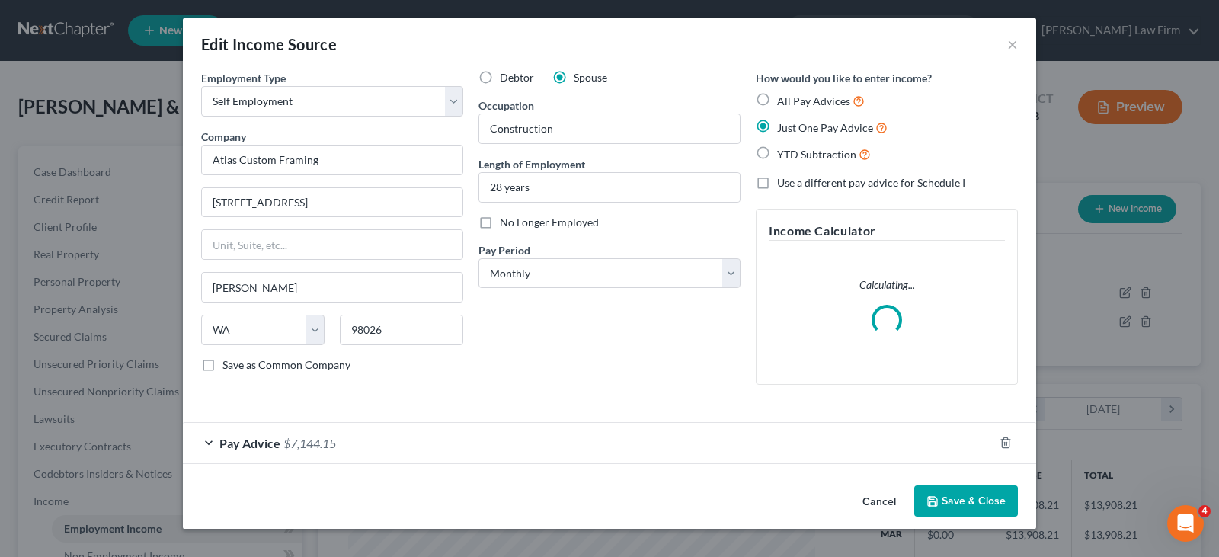
click at [539, 221] on span "No Longer Employed" at bounding box center [549, 222] width 99 height 13
click at [516, 221] on input "No Longer Employed" at bounding box center [511, 220] width 10 height 10
checkbox input "true"
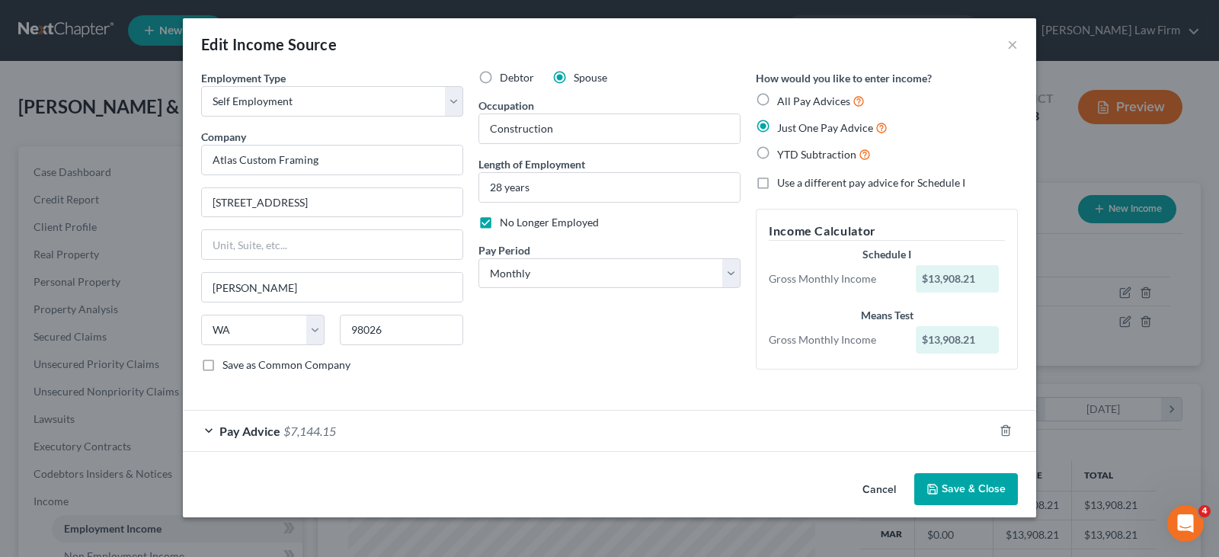
click at [814, 103] on span "All Pay Advices" at bounding box center [813, 100] width 73 height 13
click at [793, 102] on input "All Pay Advices" at bounding box center [788, 97] width 10 height 10
radio input "true"
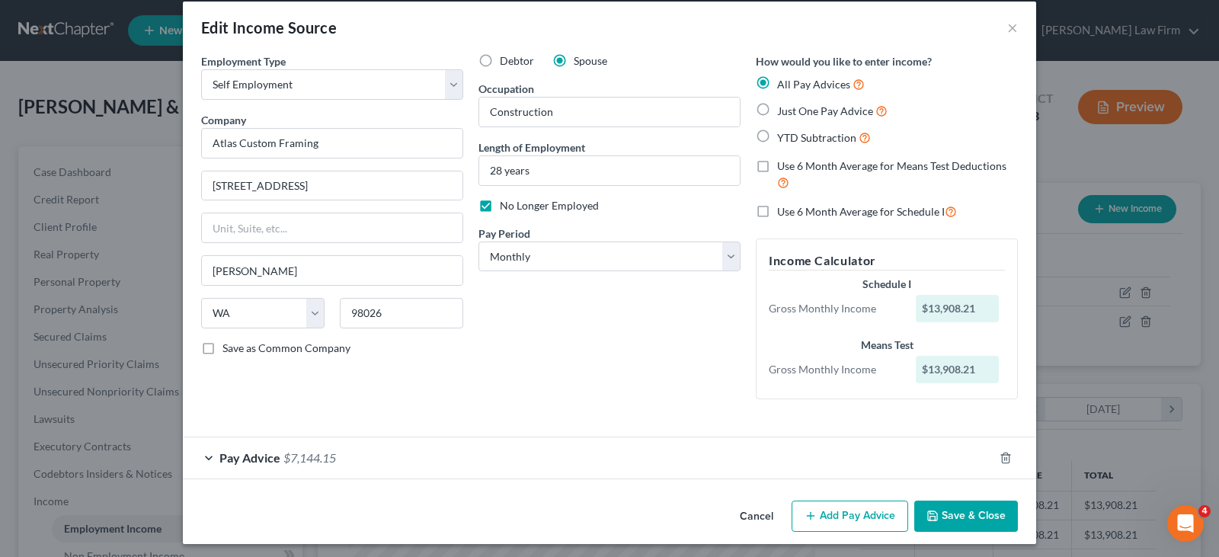
scroll to position [22, 0]
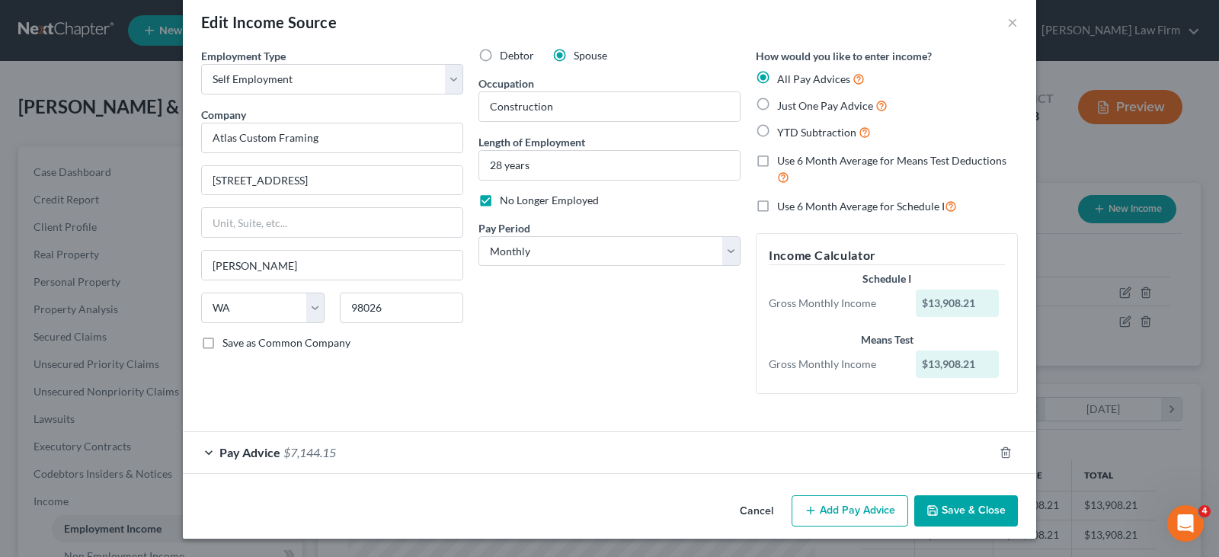
click at [334, 450] on div "Pay Advice $7,144.15" at bounding box center [588, 452] width 811 height 40
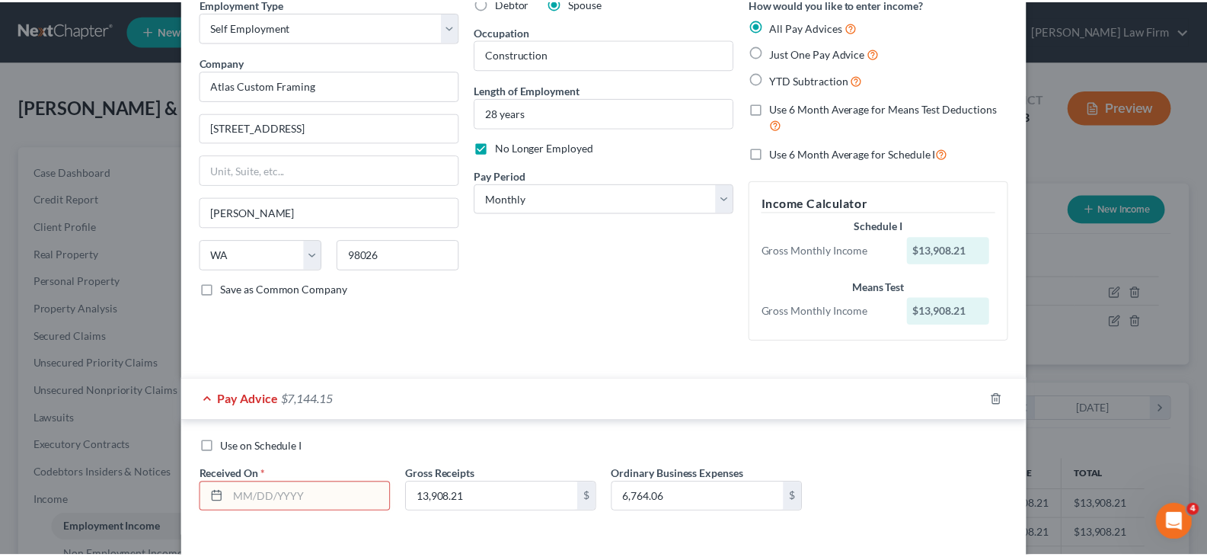
scroll to position [139, 0]
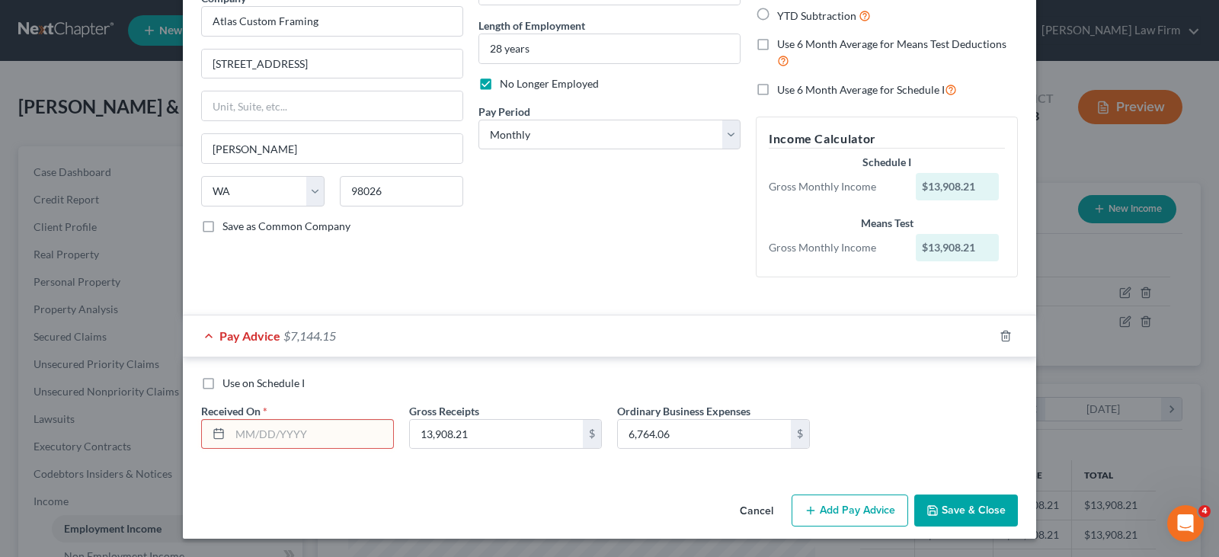
click at [325, 443] on input "text" at bounding box center [311, 434] width 163 height 29
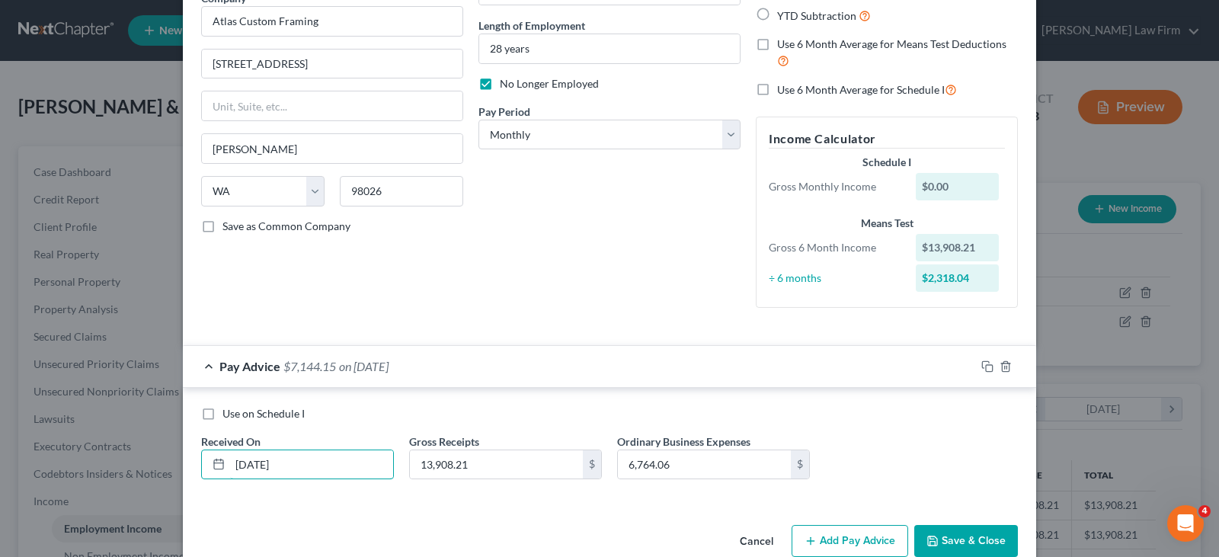
type input "[DATE]"
click at [958, 537] on button "Save & Close" at bounding box center [966, 541] width 104 height 32
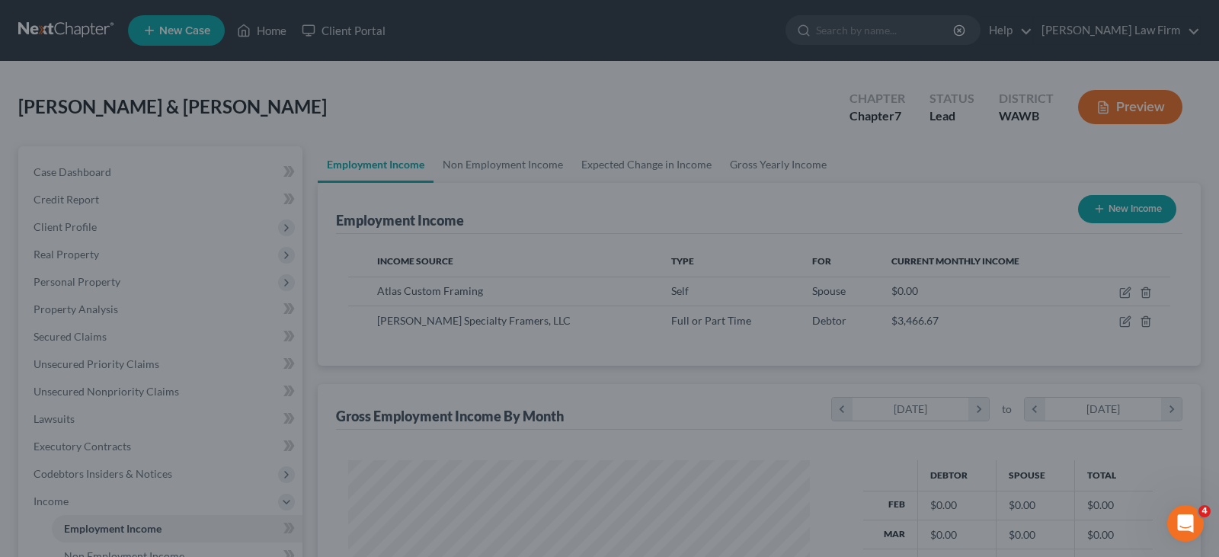
scroll to position [761517, 761298]
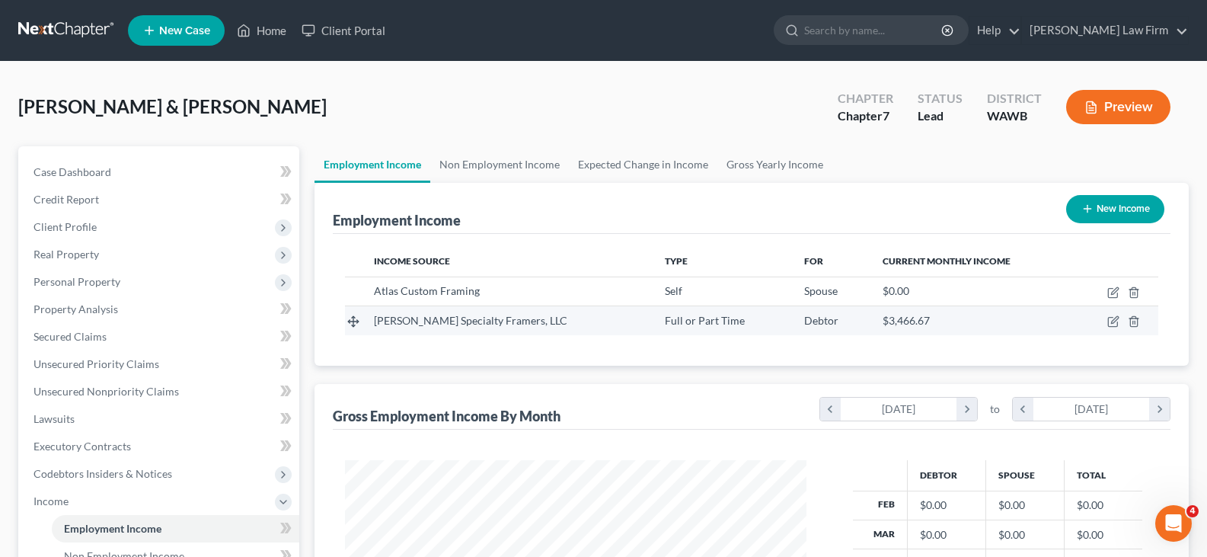
click at [731, 319] on div "Full or Part Time" at bounding box center [722, 320] width 115 height 15
click at [1114, 321] on icon "button" at bounding box center [1114, 321] width 12 height 12
select select "0"
select select "50"
select select "2"
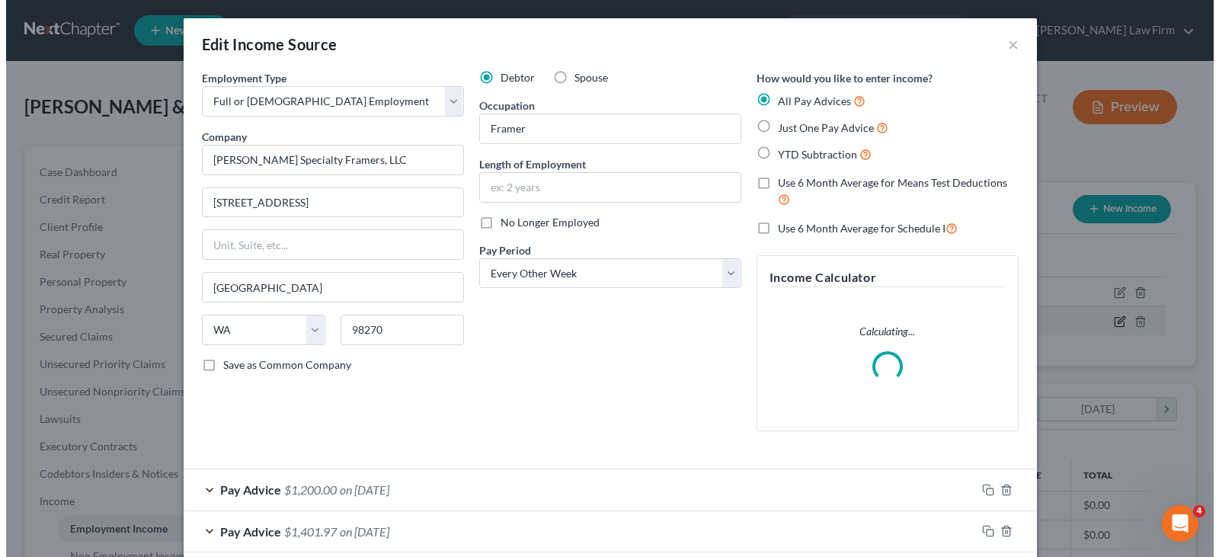
scroll to position [273, 497]
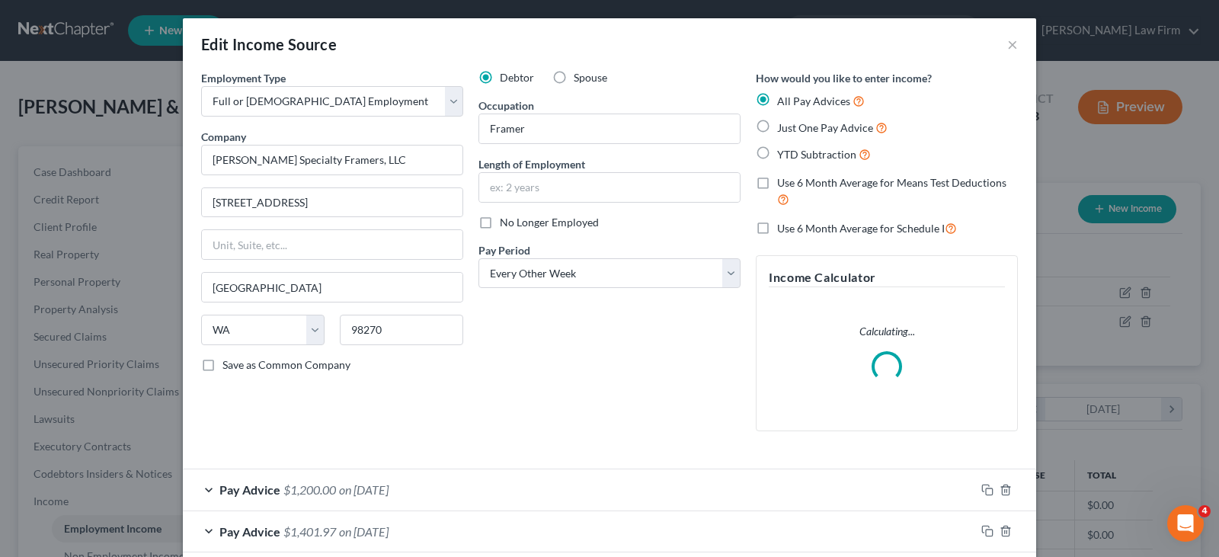
click at [574, 80] on label "Spouse" at bounding box center [591, 77] width 34 height 15
click at [580, 80] on input "Spouse" at bounding box center [585, 75] width 10 height 10
radio input "true"
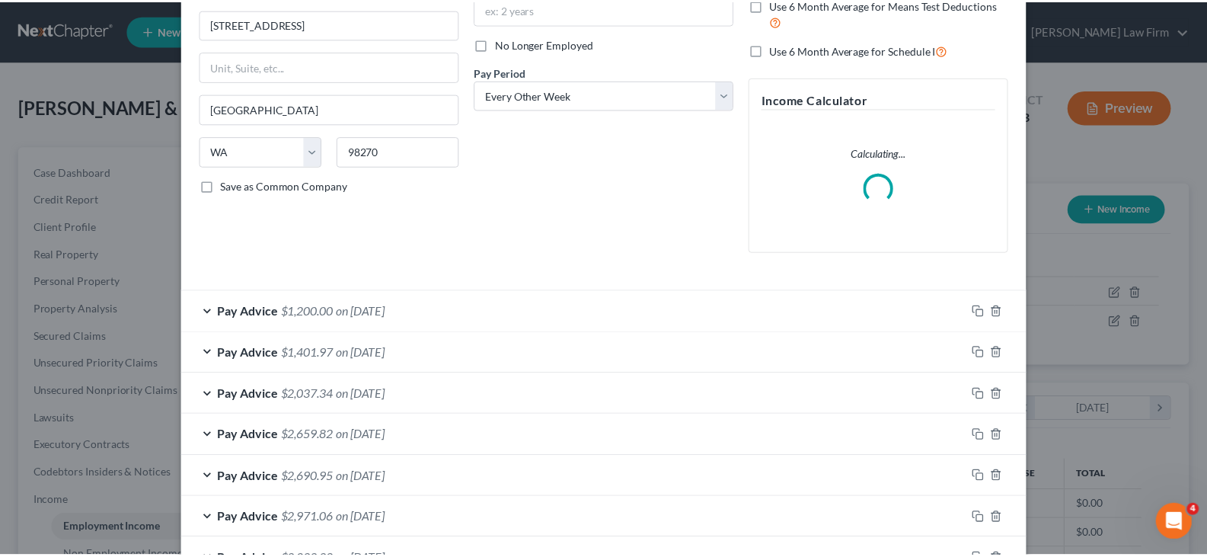
scroll to position [286, 0]
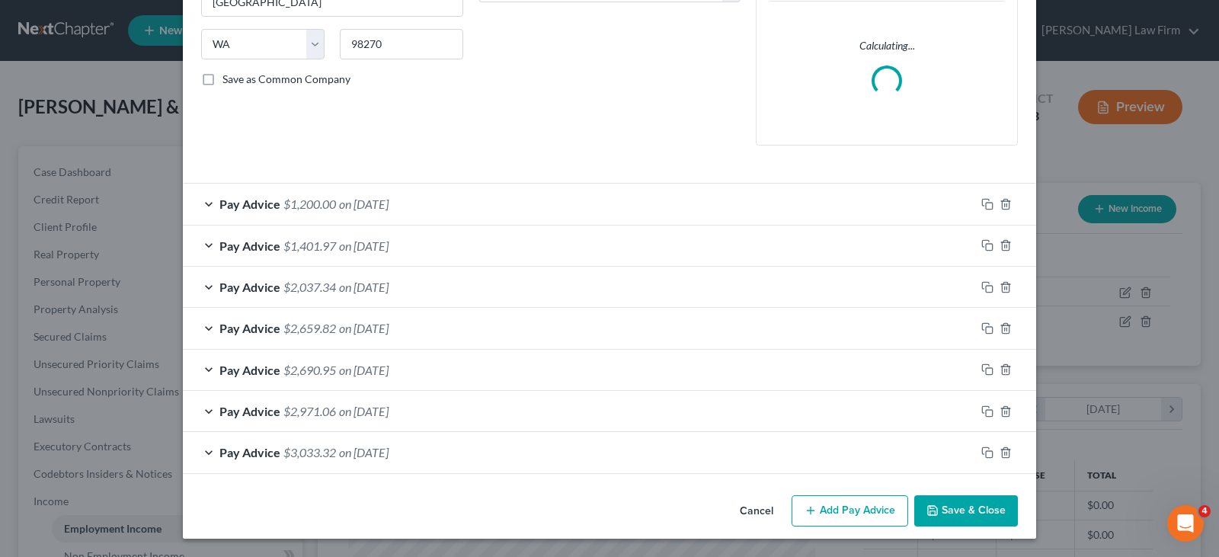
click at [967, 504] on button "Save & Close" at bounding box center [966, 511] width 104 height 32
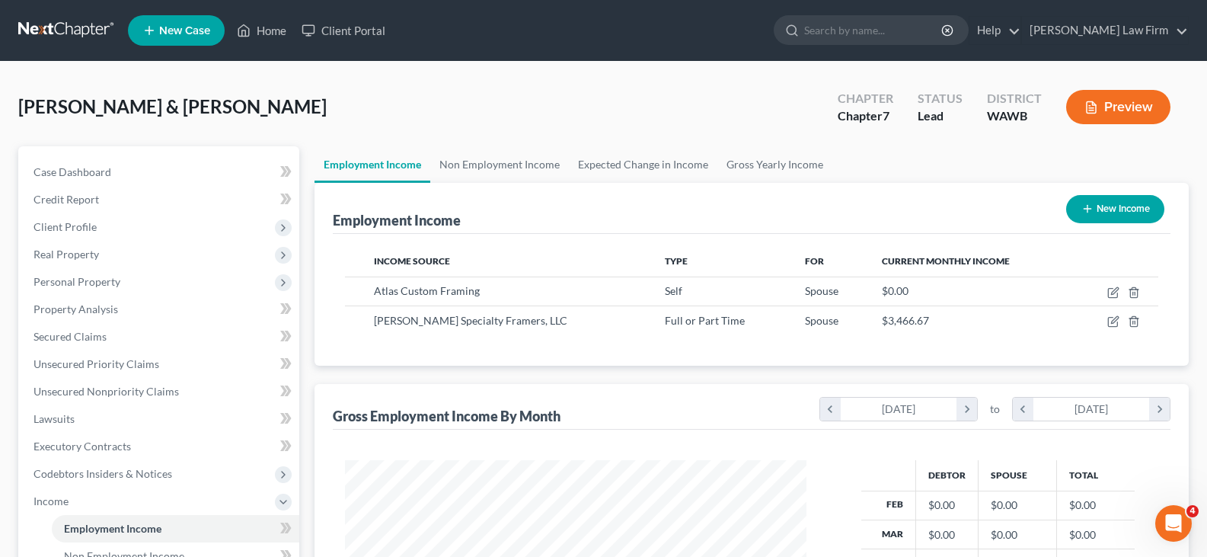
scroll to position [363, 0]
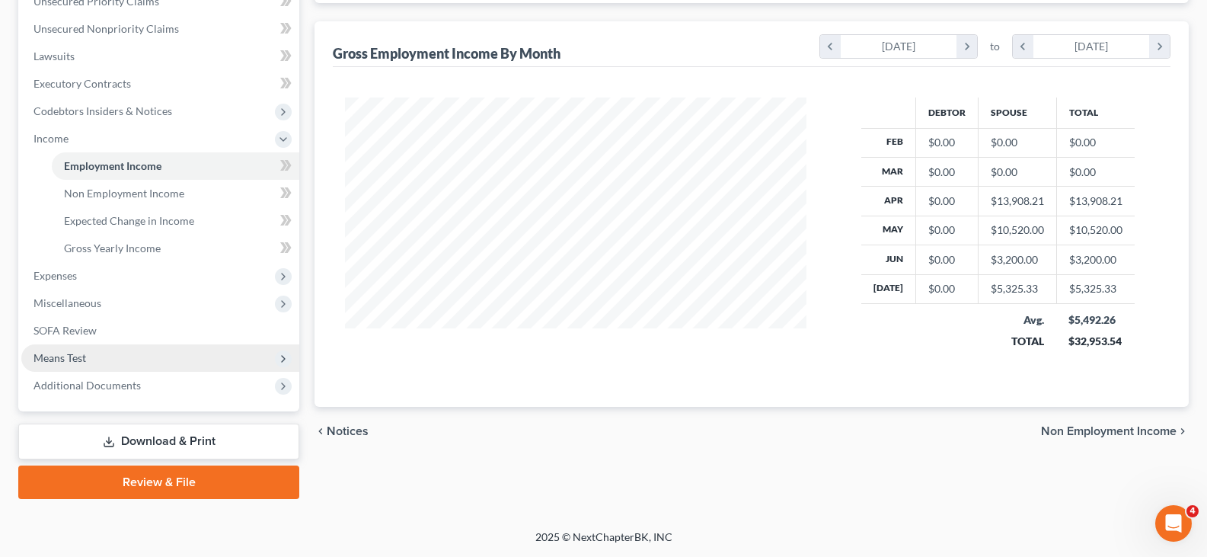
click at [123, 362] on span "Means Test" at bounding box center [160, 357] width 278 height 27
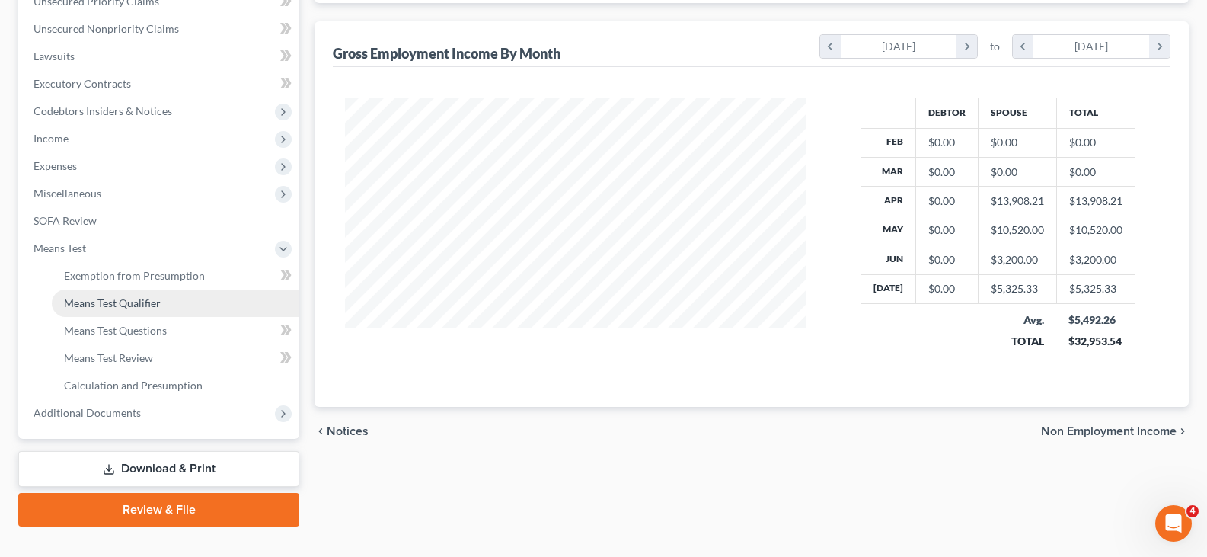
click at [143, 303] on span "Means Test Qualifier" at bounding box center [112, 302] width 97 height 13
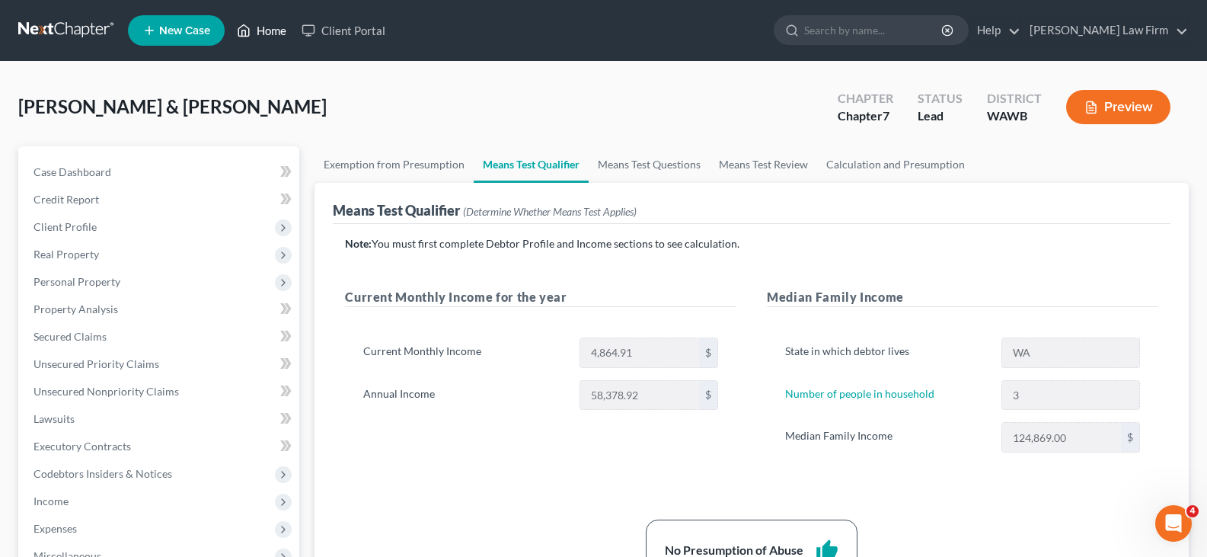
click at [271, 27] on link "Home" at bounding box center [261, 30] width 65 height 27
